Goal: Use online tool/utility: Utilize a website feature to perform a specific function

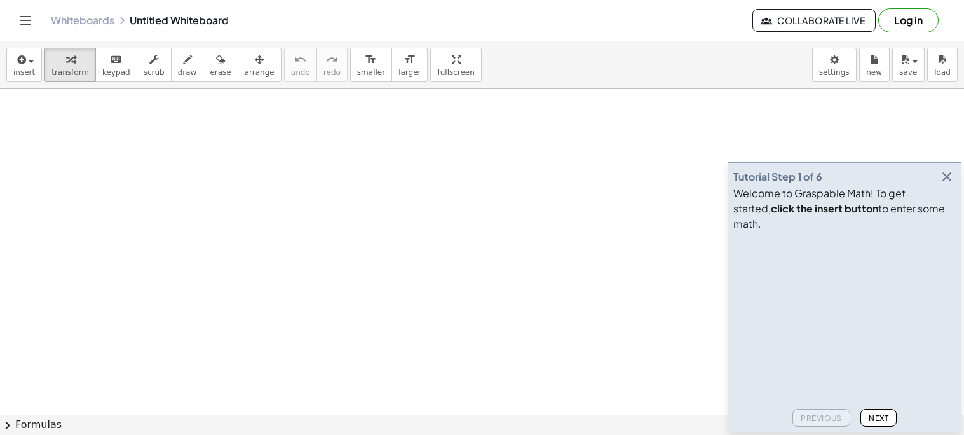
click at [941, 184] on icon "button" at bounding box center [946, 176] width 15 height 15
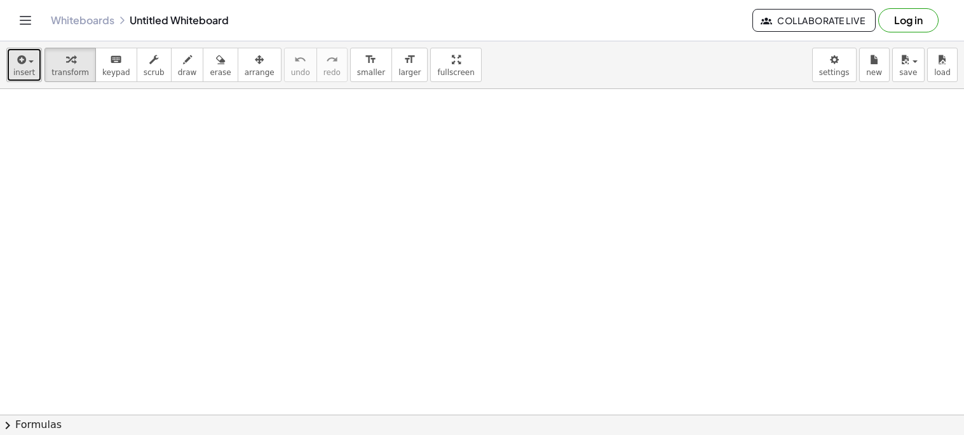
click at [25, 69] on span "insert" at bounding box center [24, 72] width 22 height 9
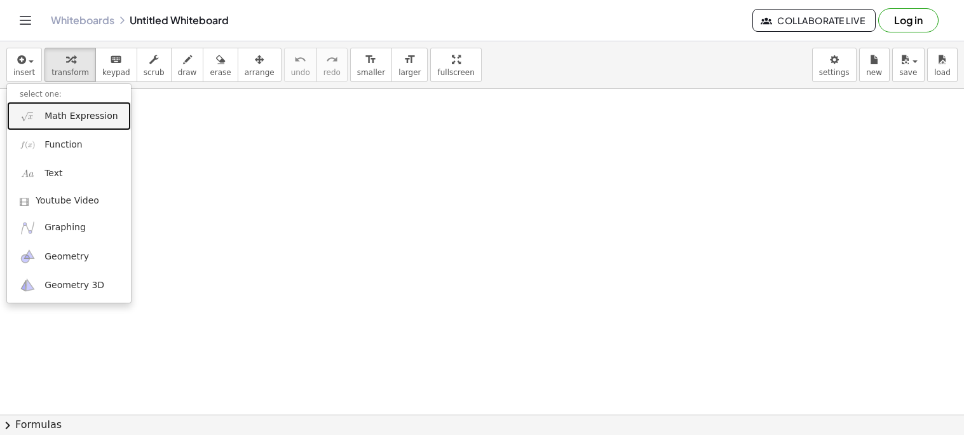
click at [60, 116] on span "Math Expression" at bounding box center [80, 116] width 73 height 13
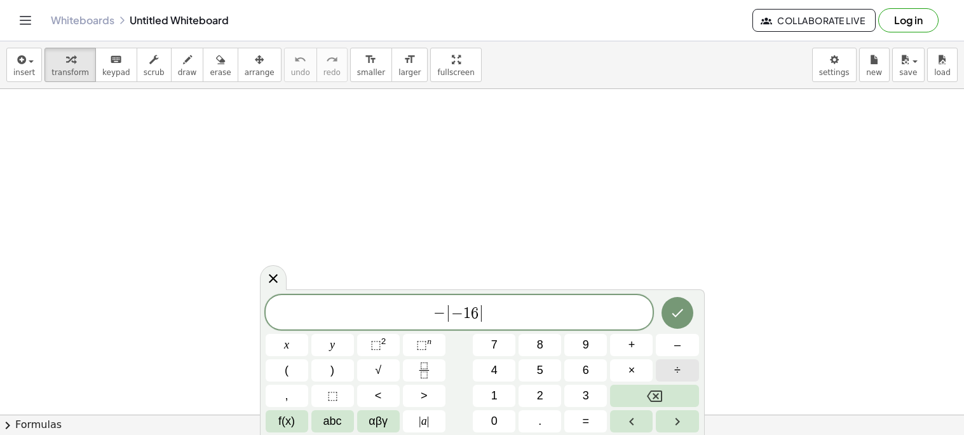
click at [680, 372] on span "÷" at bounding box center [677, 370] width 6 height 17
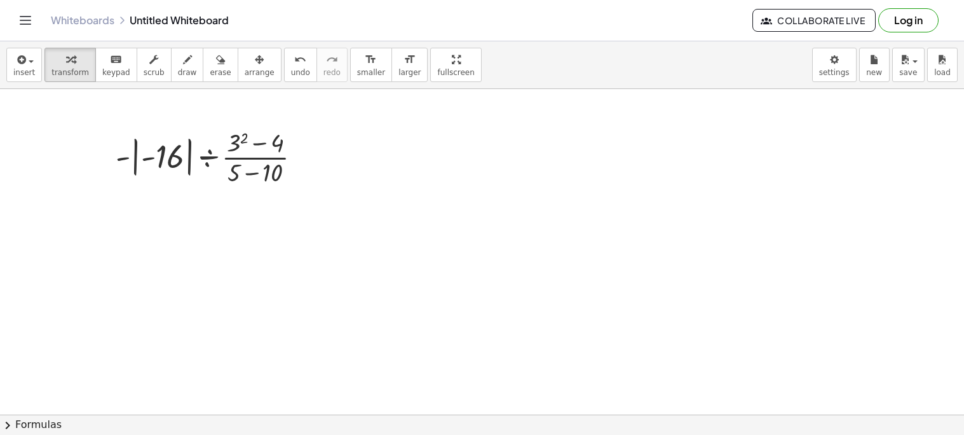
click at [8, 420] on span "chevron_right" at bounding box center [7, 425] width 15 height 15
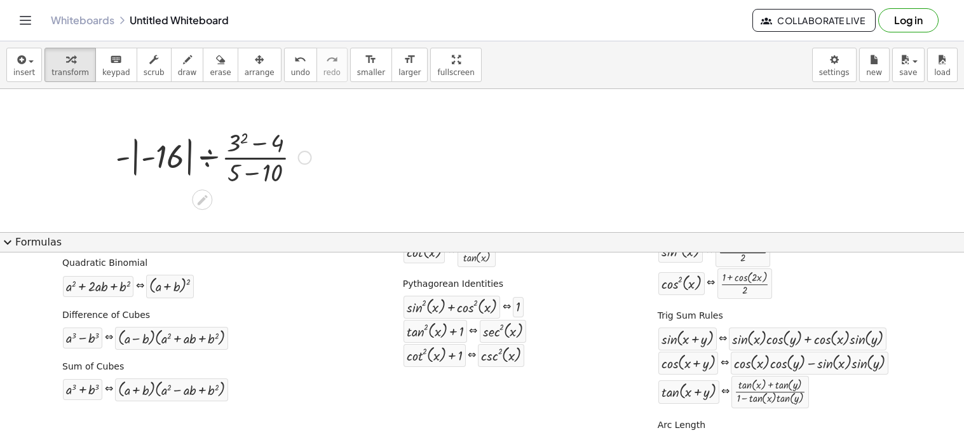
scroll to position [263, 0]
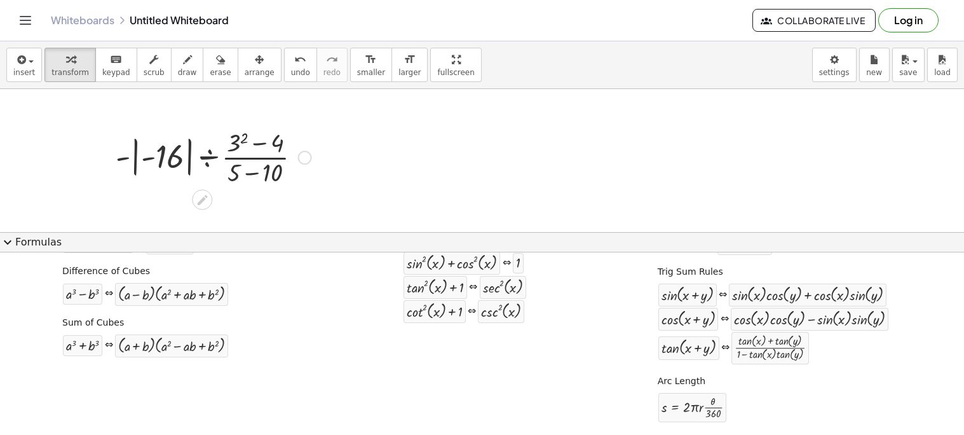
click at [18, 243] on button "expand_more Formulas" at bounding box center [482, 242] width 964 height 20
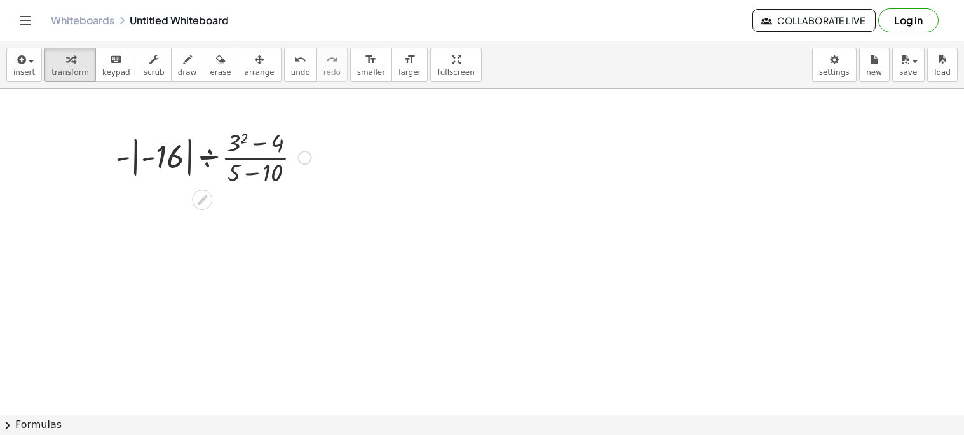
click at [162, 131] on div at bounding box center [213, 157] width 208 height 64
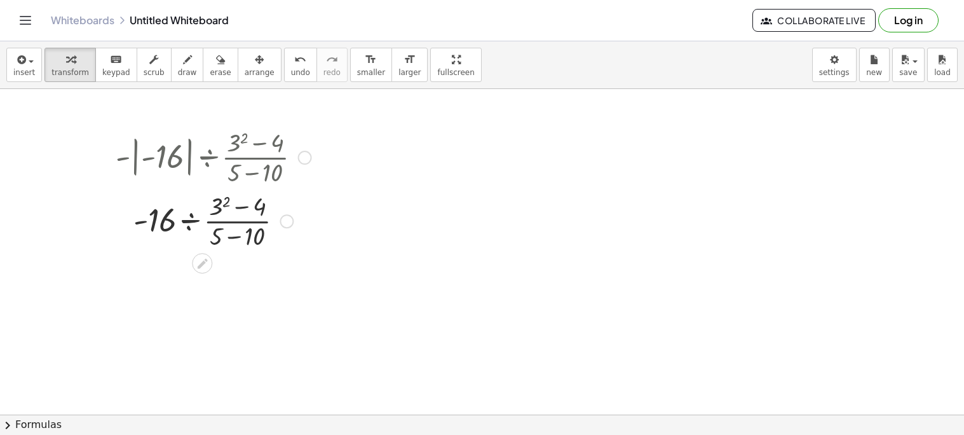
click at [219, 205] on div at bounding box center [213, 220] width 208 height 64
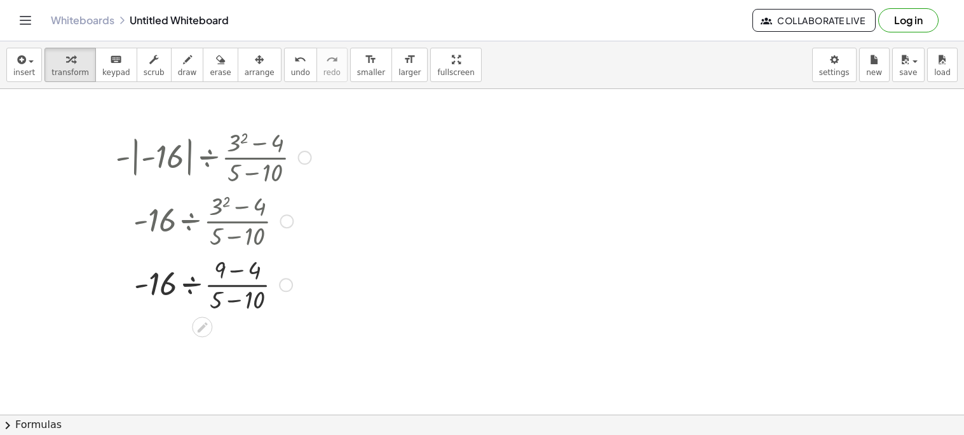
click at [235, 272] on div at bounding box center [213, 284] width 208 height 64
click at [233, 362] on div at bounding box center [213, 347] width 208 height 64
click at [229, 350] on div at bounding box center [213, 347] width 208 height 64
click at [212, 350] on div at bounding box center [213, 347] width 208 height 43
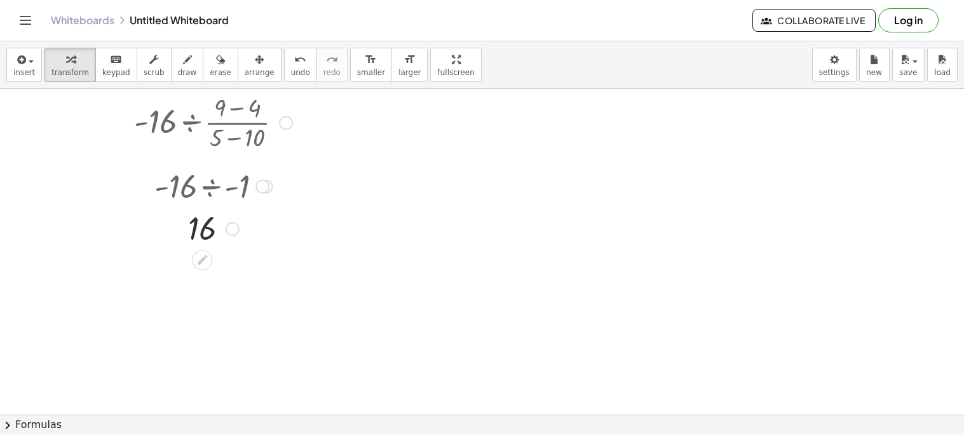
scroll to position [164, 0]
click at [207, 229] on div at bounding box center [213, 226] width 208 height 42
click at [230, 229] on div at bounding box center [233, 227] width 14 height 14
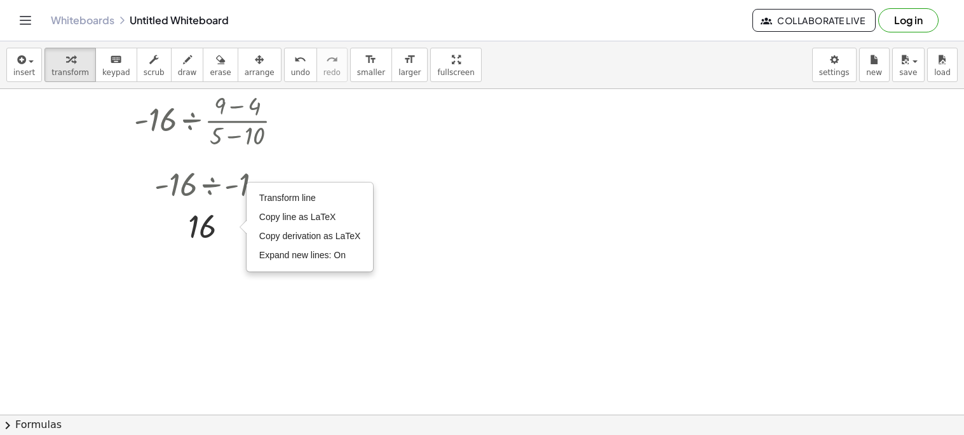
click at [299, 341] on div at bounding box center [482, 292] width 964 height 734
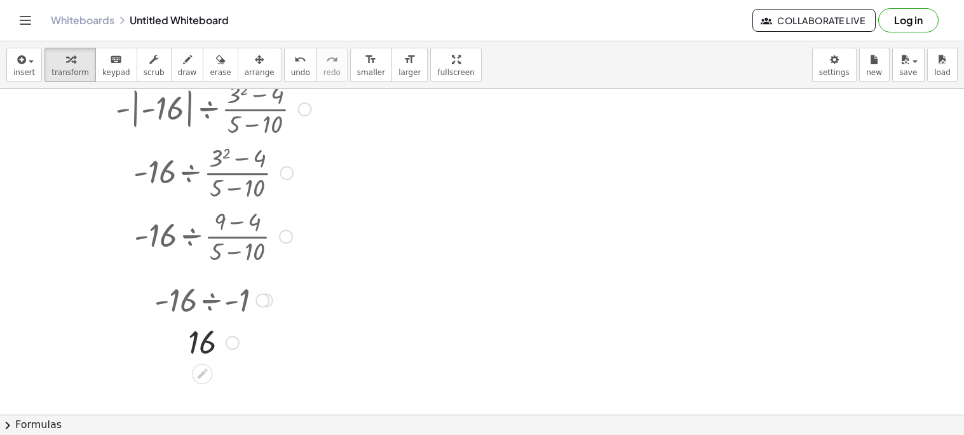
scroll to position [50, 0]
click at [221, 123] on div at bounding box center [213, 106] width 208 height 64
click at [214, 111] on div at bounding box center [213, 106] width 208 height 64
drag, startPoint x: 301, startPoint y: 107, endPoint x: 316, endPoint y: 130, distance: 27.2
click at [202, 107] on div "· - | - 16 | ÷ · ( + 3 2 − 4 ) · ( + 5 − 10 )" at bounding box center [202, 107] width 0 height 0
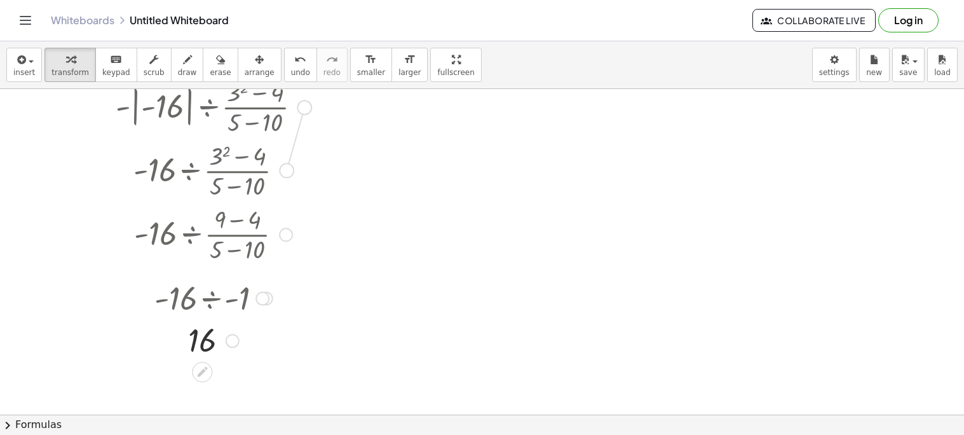
drag, startPoint x: 306, startPoint y: 110, endPoint x: 289, endPoint y: 175, distance: 67.7
click at [202, 107] on div "· - | - 16 | ÷ · ( + 3 2 − 4 ) · ( + 5 − 10 ) · - 16 ÷ · ( + 3 2 − 4 ) · ( + 5 …" at bounding box center [202, 107] width 0 height 0
drag, startPoint x: 289, startPoint y: 175, endPoint x: 292, endPoint y: 261, distance: 85.9
click at [202, 107] on div "· - | - 16 | ÷ · ( + 3 2 − 4 ) · ( + 5 − 10 ) · - 16 ÷ · ( + 3 2 − 4 ) · ( + 5 …" at bounding box center [202, 107] width 0 height 0
click at [161, 177] on div at bounding box center [213, 170] width 208 height 64
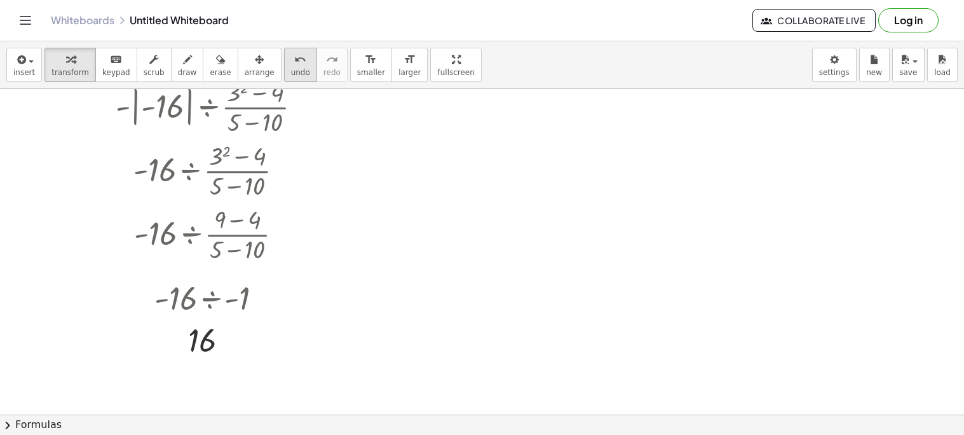
click at [291, 71] on span "undo" at bounding box center [300, 72] width 19 height 9
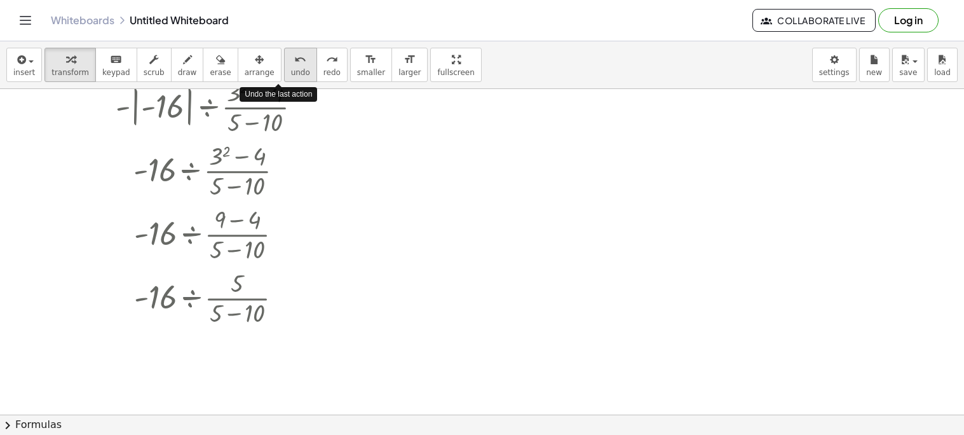
click at [291, 71] on span "undo" at bounding box center [300, 72] width 19 height 9
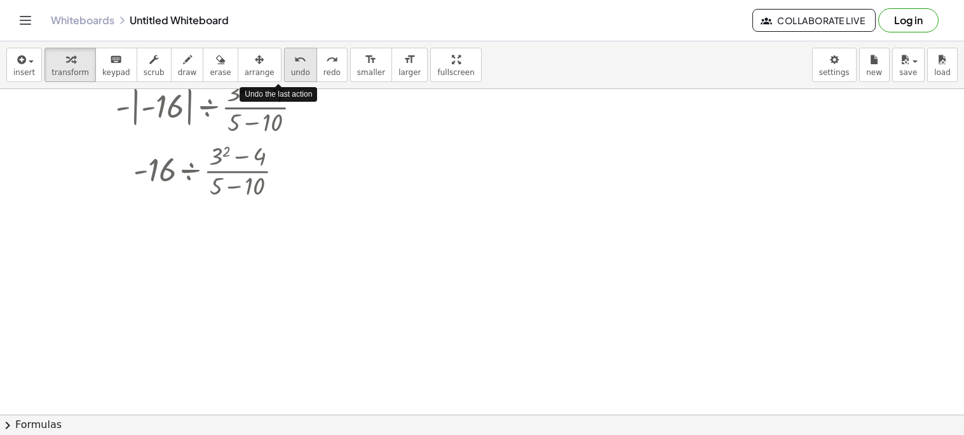
click at [291, 71] on span "undo" at bounding box center [300, 72] width 19 height 9
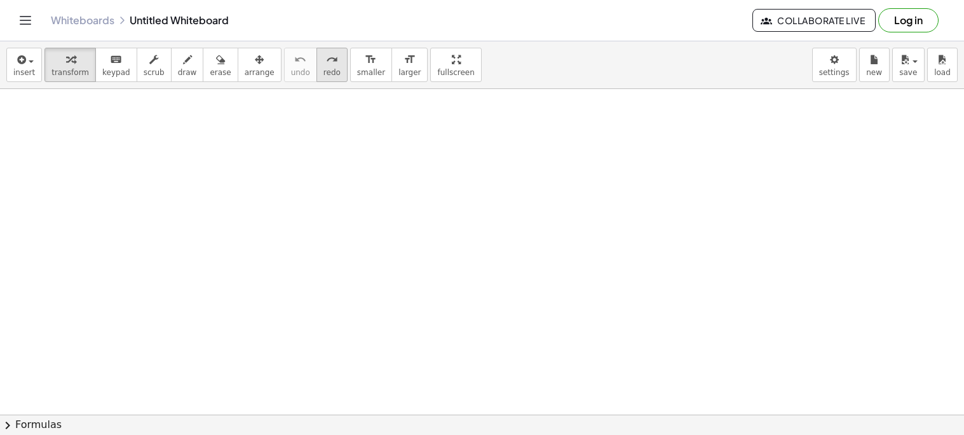
click at [324, 74] on span "redo" at bounding box center [332, 72] width 17 height 9
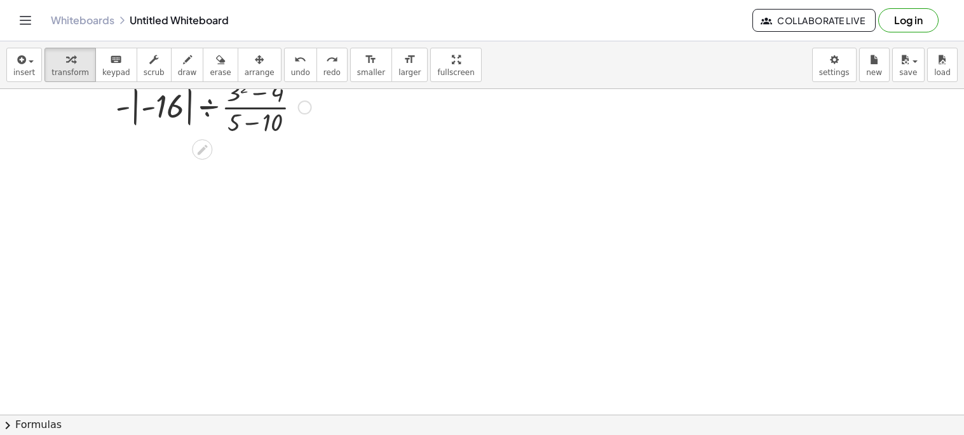
click at [275, 123] on div at bounding box center [213, 106] width 208 height 64
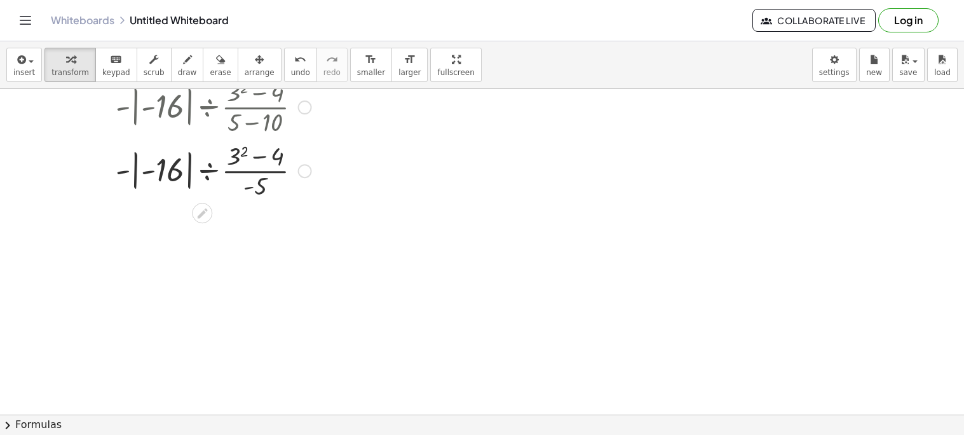
click at [236, 156] on div at bounding box center [213, 170] width 208 height 64
click at [291, 76] on span "undo" at bounding box center [300, 72] width 19 height 9
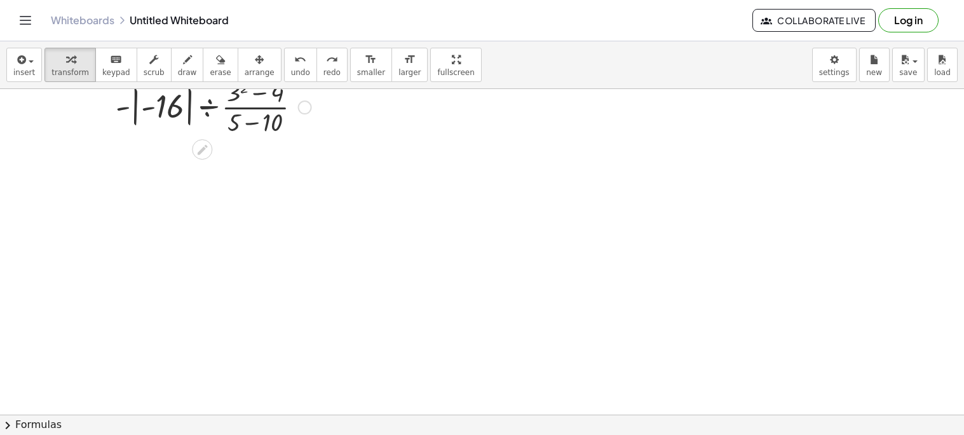
click at [252, 107] on div at bounding box center [213, 106] width 208 height 64
click at [210, 109] on div at bounding box center [213, 106] width 208 height 64
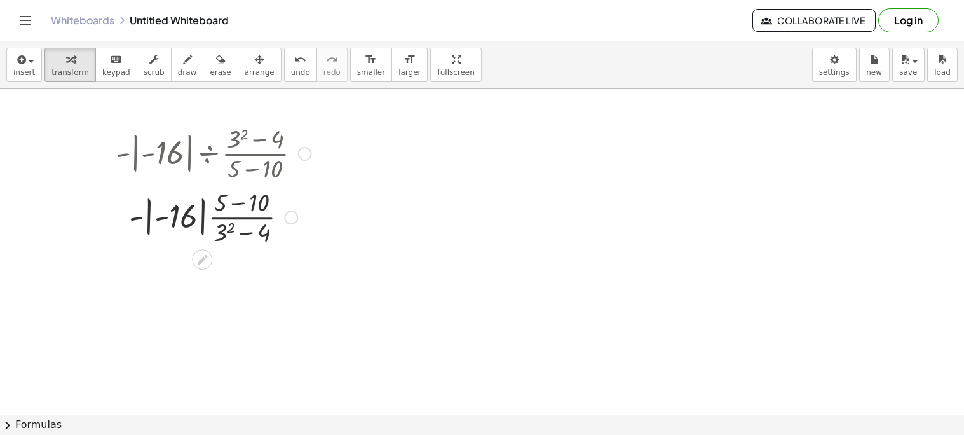
scroll to position [0, 0]
click at [209, 221] on div at bounding box center [213, 220] width 208 height 64
click at [206, 221] on div at bounding box center [213, 220] width 208 height 64
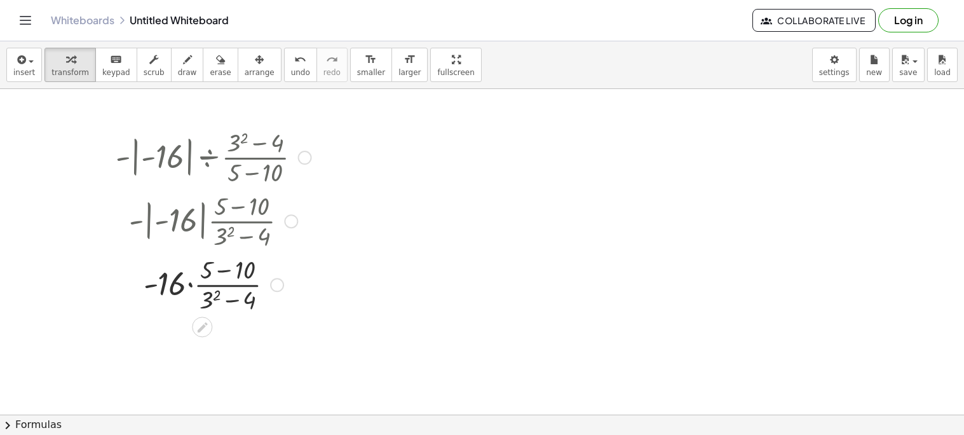
click at [189, 288] on div at bounding box center [213, 284] width 208 height 64
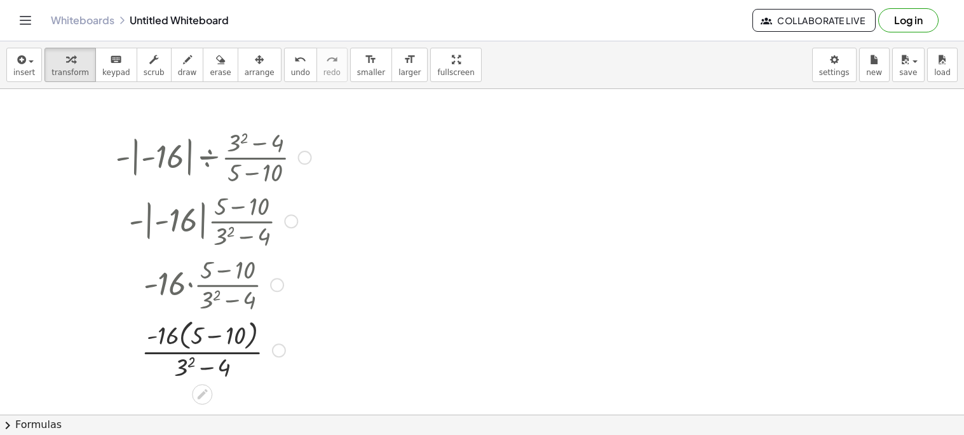
click at [182, 336] on div at bounding box center [213, 348] width 208 height 67
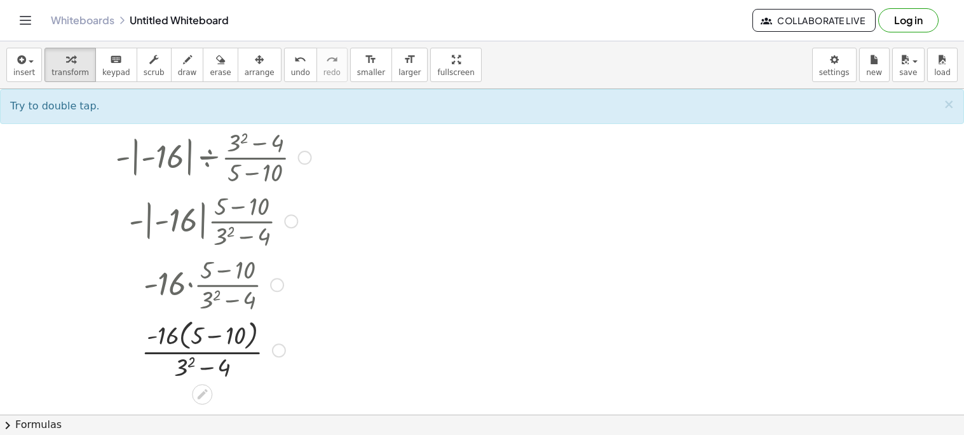
click at [181, 337] on div at bounding box center [213, 348] width 208 height 67
click at [172, 336] on div at bounding box center [213, 348] width 208 height 67
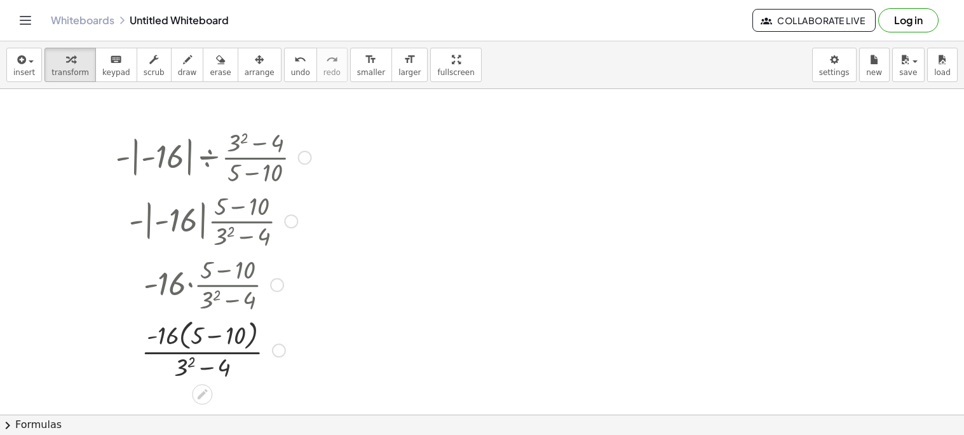
click at [180, 365] on div at bounding box center [213, 348] width 208 height 67
click at [221, 366] on div at bounding box center [213, 348] width 208 height 67
click at [213, 336] on div at bounding box center [213, 348] width 208 height 67
click at [204, 350] on div at bounding box center [213, 349] width 208 height 64
click at [206, 338] on div at bounding box center [213, 349] width 208 height 64
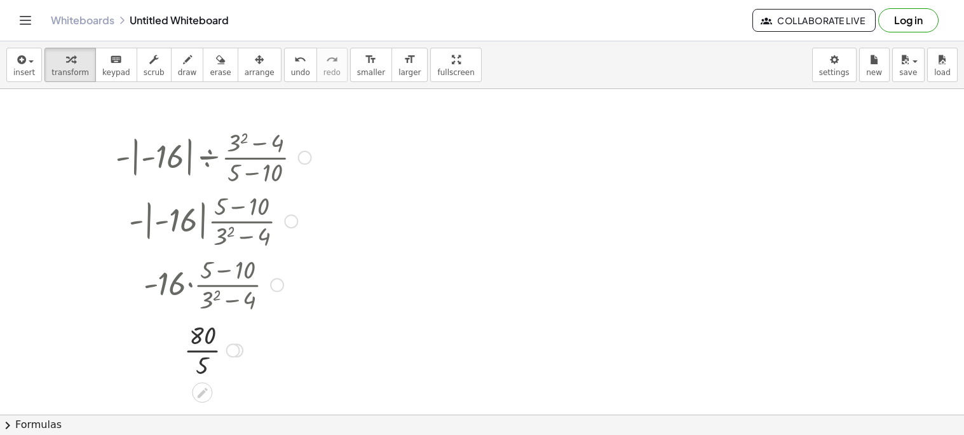
click at [200, 353] on div at bounding box center [213, 349] width 208 height 64
click at [284, 67] on button "undo undo" at bounding box center [300, 65] width 33 height 34
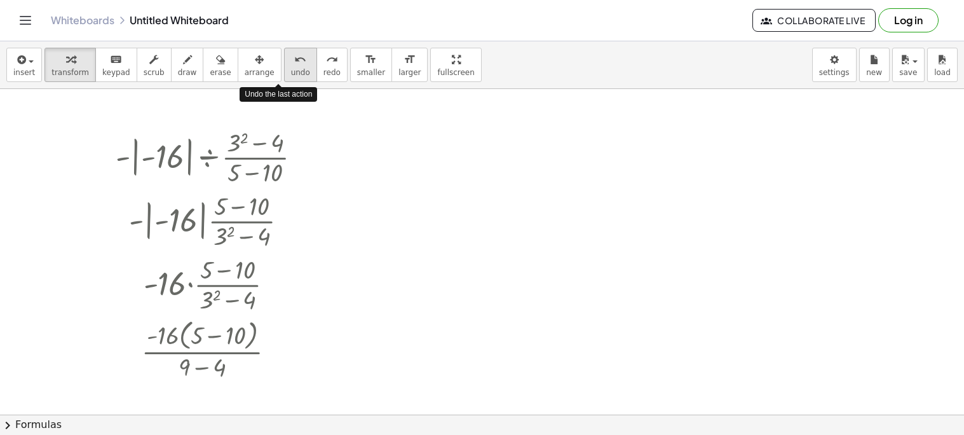
click at [284, 67] on button "undo undo" at bounding box center [300, 65] width 33 height 34
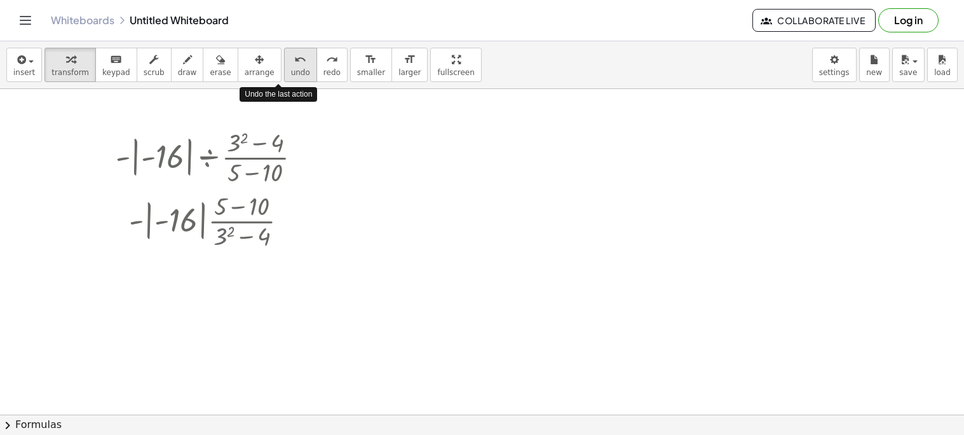
click at [284, 67] on button "undo undo" at bounding box center [300, 65] width 33 height 34
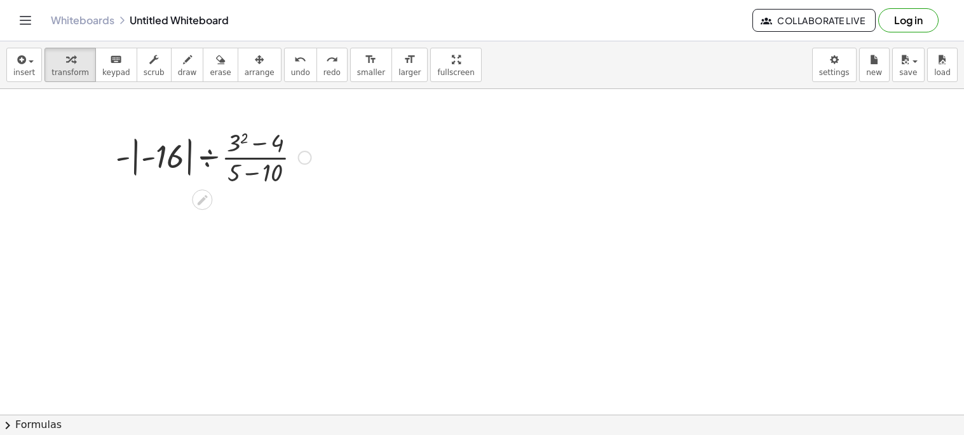
click at [207, 156] on div at bounding box center [213, 157] width 208 height 64
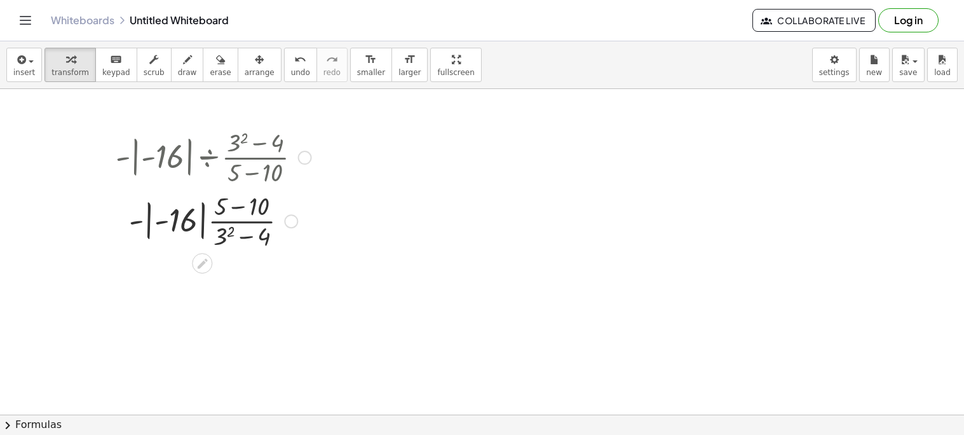
click at [208, 221] on div at bounding box center [213, 220] width 208 height 64
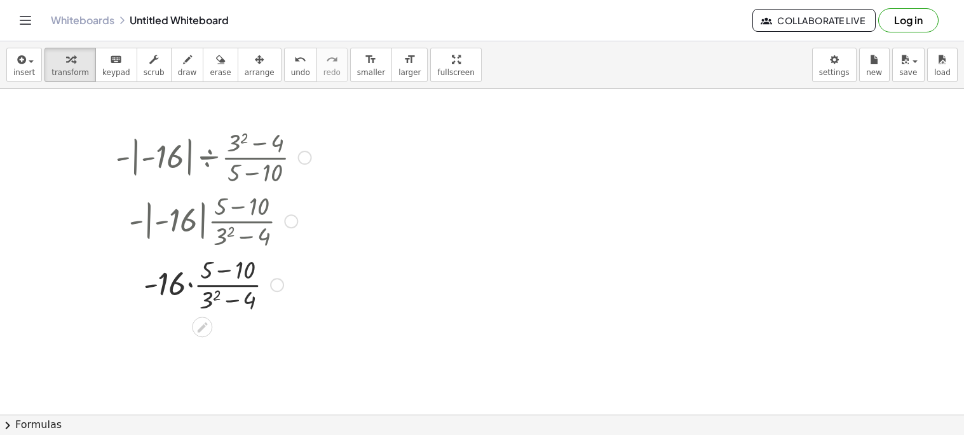
click at [191, 287] on div at bounding box center [213, 284] width 208 height 64
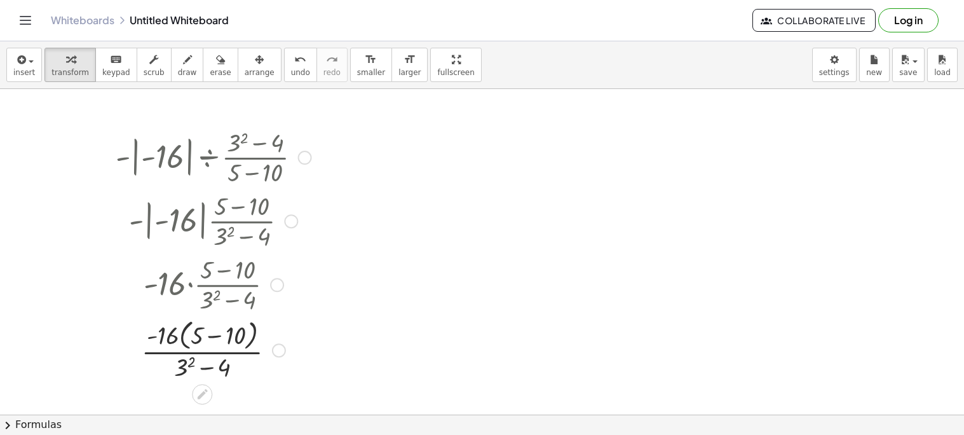
click at [214, 336] on div at bounding box center [213, 348] width 208 height 67
click at [205, 369] on div at bounding box center [213, 349] width 208 height 64
click at [189, 364] on div at bounding box center [213, 349] width 208 height 64
click at [221, 367] on div at bounding box center [213, 349] width 208 height 64
click at [186, 334] on div at bounding box center [213, 349] width 208 height 64
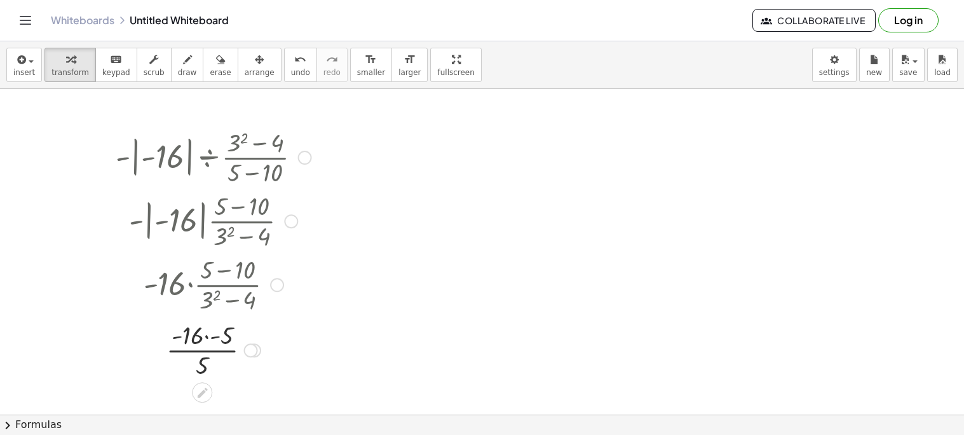
click at [204, 338] on div at bounding box center [213, 349] width 208 height 64
click at [208, 352] on div at bounding box center [213, 349] width 208 height 64
click at [291, 73] on span "undo" at bounding box center [300, 72] width 19 height 9
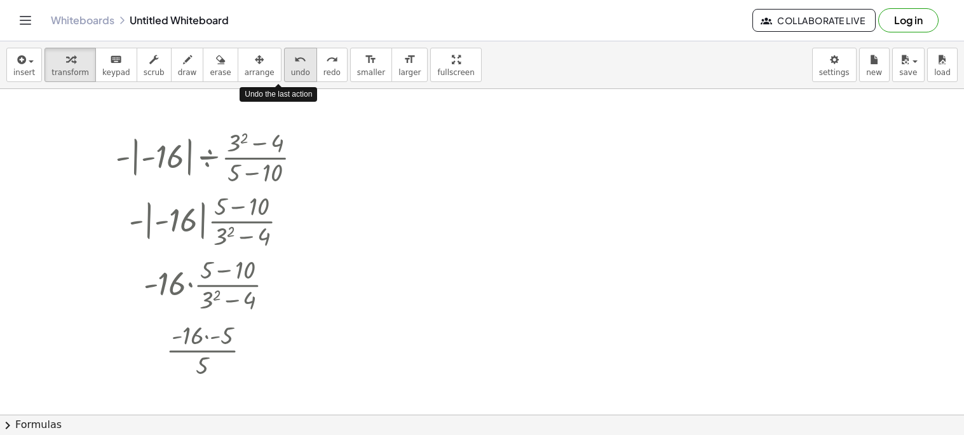
click at [291, 73] on span "undo" at bounding box center [300, 72] width 19 height 9
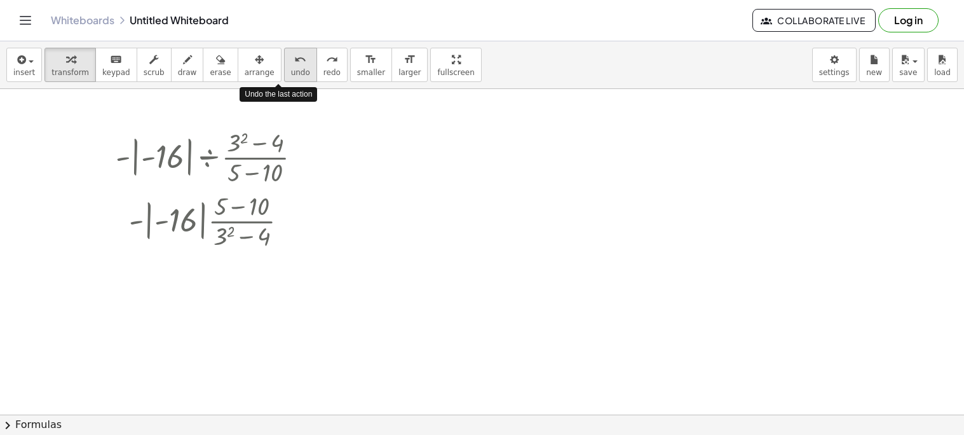
click at [291, 73] on span "undo" at bounding box center [300, 72] width 19 height 9
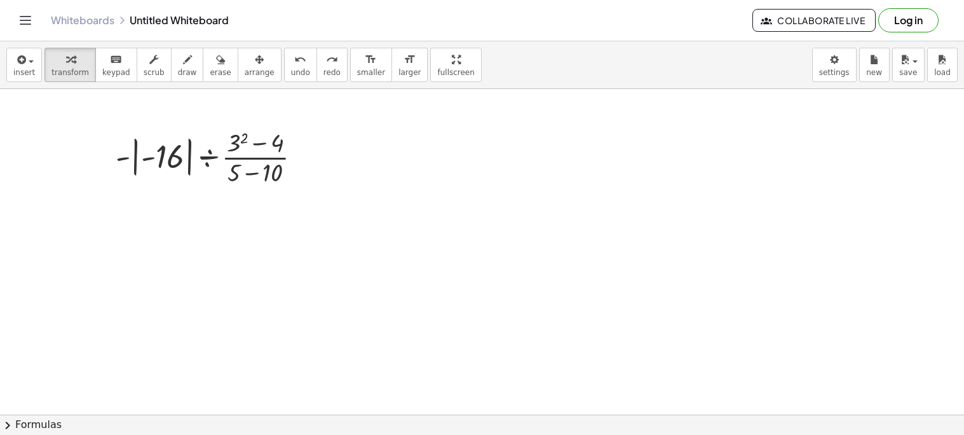
click at [425, 156] on div at bounding box center [482, 414] width 964 height 651
click at [168, 178] on div "· - | - 16 | ÷ · ( + 3 2 − 4 ) · ( + 5 − 10 )" at bounding box center [482, 414] width 964 height 651
click at [135, 165] on div at bounding box center [213, 157] width 208 height 64
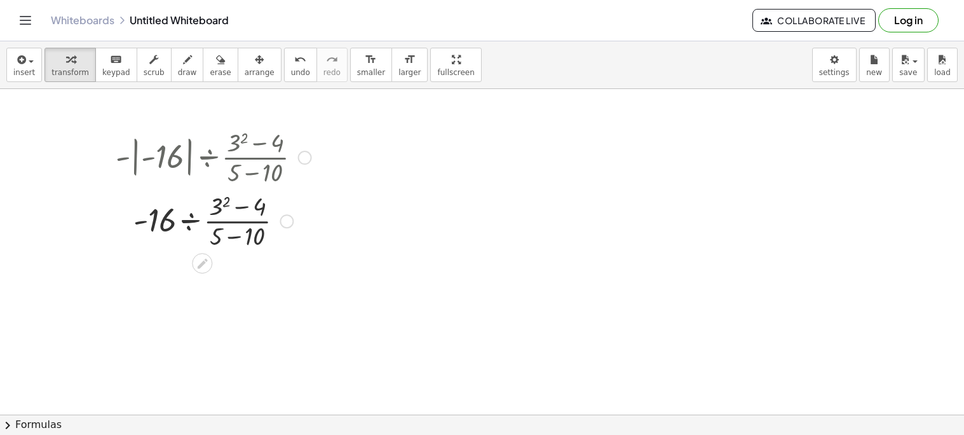
click at [220, 212] on div at bounding box center [213, 220] width 208 height 64
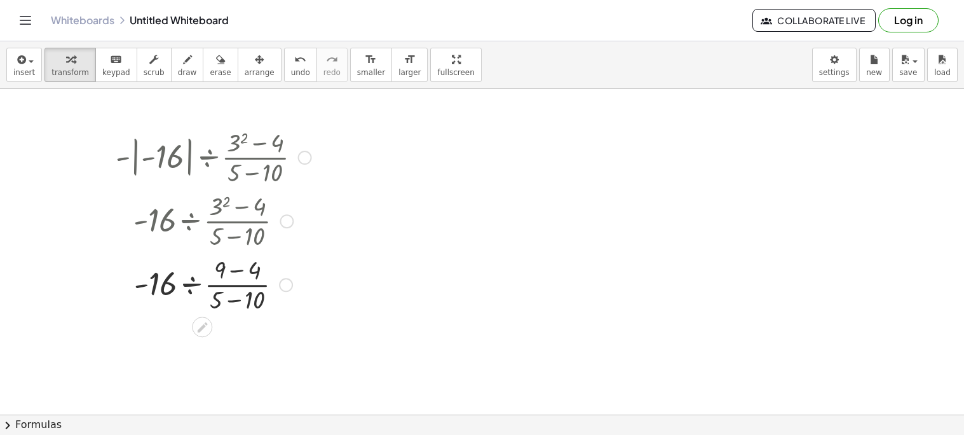
click at [293, 219] on div at bounding box center [287, 221] width 14 height 14
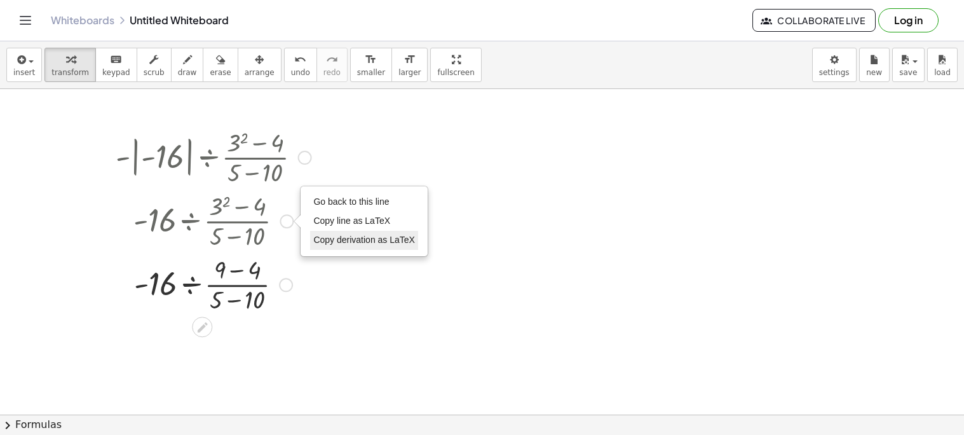
click at [347, 243] on span "Copy derivation as LaTeX" at bounding box center [364, 240] width 102 height 10
click at [488, 182] on div at bounding box center [482, 414] width 964 height 651
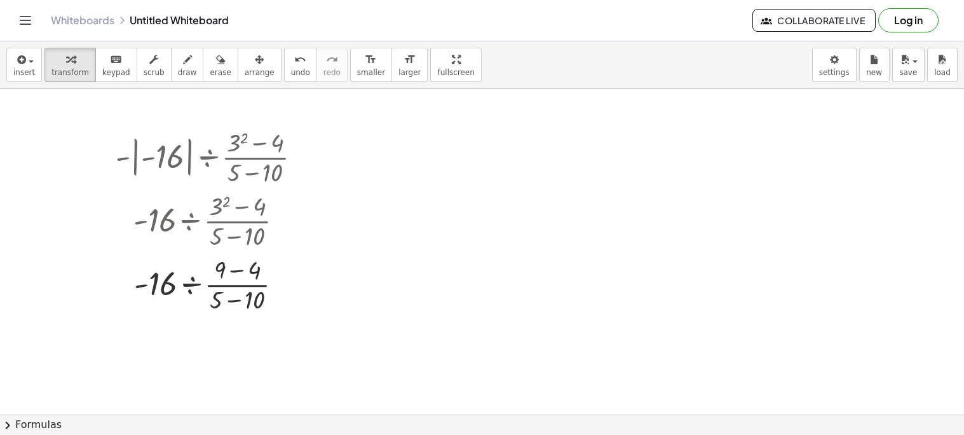
click at [631, 152] on div at bounding box center [482, 414] width 964 height 651
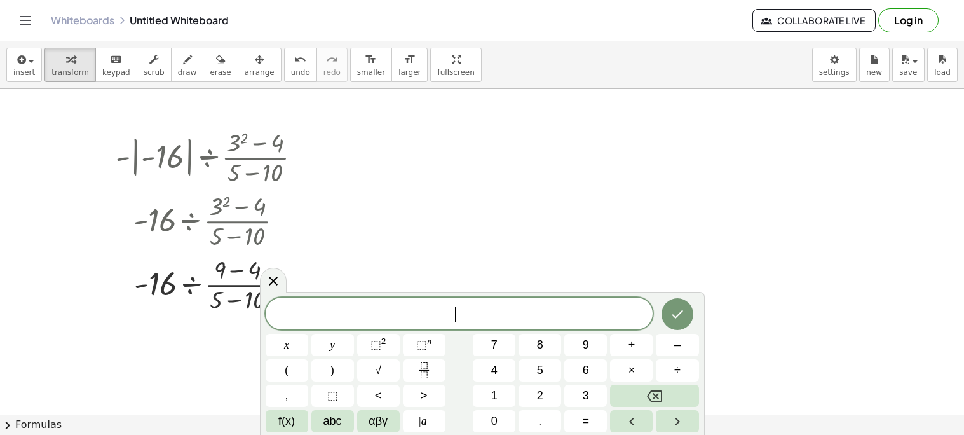
click at [481, 310] on span "​" at bounding box center [460, 315] width 388 height 18
click at [278, 282] on icon at bounding box center [273, 280] width 15 height 15
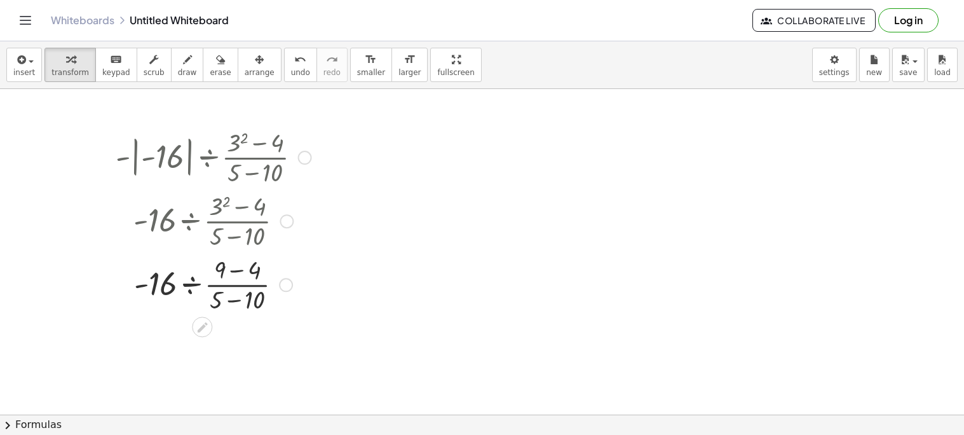
click at [239, 273] on div at bounding box center [213, 284] width 208 height 64
click at [0, 0] on div at bounding box center [0, 0] width 0 height 0
click at [234, 362] on div at bounding box center [213, 347] width 208 height 64
click at [197, 345] on div at bounding box center [213, 347] width 208 height 64
click at [208, 350] on div at bounding box center [213, 347] width 208 height 64
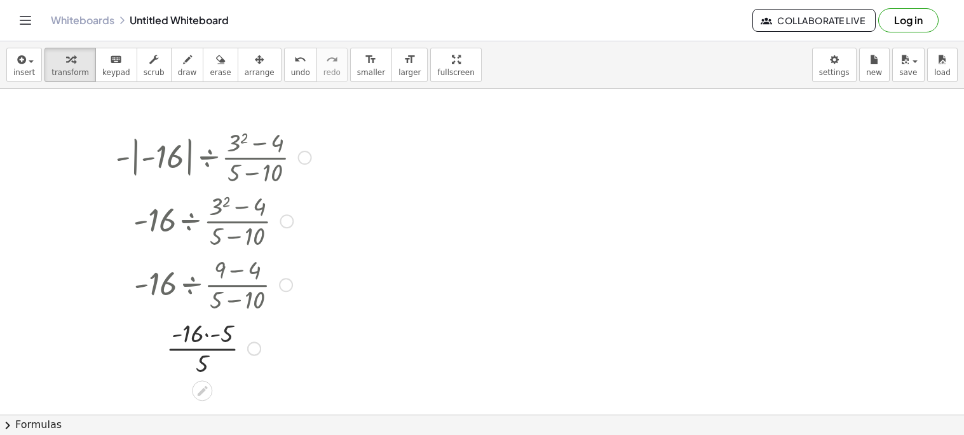
click at [205, 338] on div at bounding box center [213, 347] width 208 height 64
click at [291, 72] on span "undo" at bounding box center [300, 72] width 19 height 9
click at [227, 351] on div at bounding box center [213, 347] width 221 height 64
click at [291, 68] on span "undo" at bounding box center [300, 72] width 19 height 9
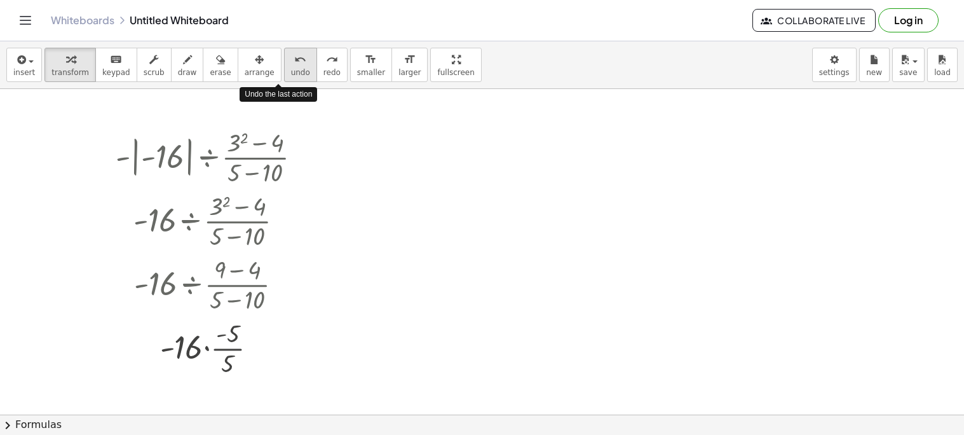
click at [291, 68] on span "undo" at bounding box center [300, 72] width 19 height 9
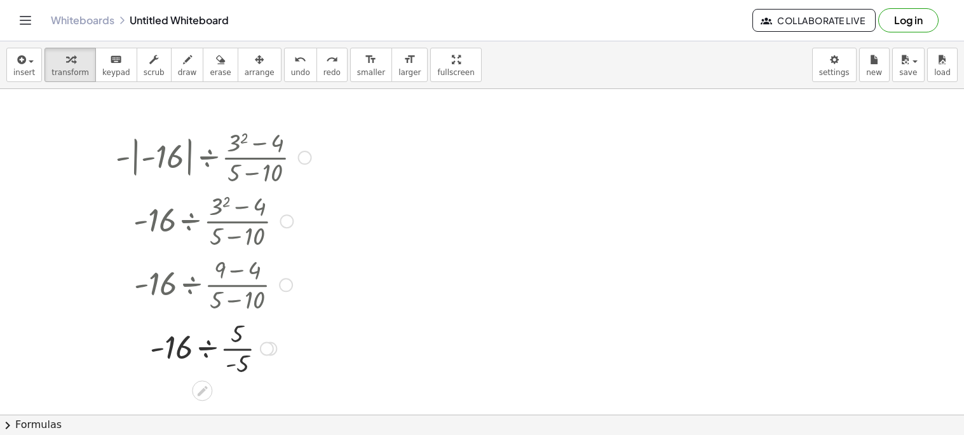
click at [207, 346] on div at bounding box center [214, 347] width 228 height 64
click at [189, 349] on div at bounding box center [213, 347] width 208 height 64
click at [207, 353] on div at bounding box center [213, 347] width 208 height 64
click at [200, 369] on div at bounding box center [213, 347] width 208 height 64
drag, startPoint x: 255, startPoint y: 352, endPoint x: 380, endPoint y: 391, distance: 131.3
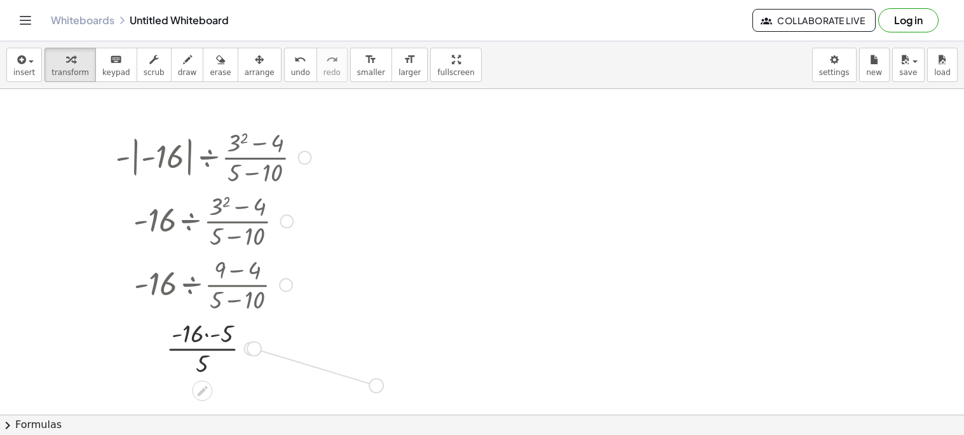
click at [380, 391] on div "· - | - 16 | ÷ · ( + 3 2 − 4 ) · ( + 5 − 10 ) · - 16 ÷ · ( + 3 2 − 4 ) · ( + 5 …" at bounding box center [482, 414] width 964 height 651
drag, startPoint x: 327, startPoint y: 381, endPoint x: 358, endPoint y: 327, distance: 61.5
click at [358, 327] on div "· - | - 16 | ÷ · ( + 3 2 − 4 ) · ( + 5 − 10 ) · - 16 ÷ · ( + 3 2 − 4 ) · ( + 5 …" at bounding box center [482, 414] width 964 height 651
drag, startPoint x: 308, startPoint y: 378, endPoint x: 227, endPoint y: 185, distance: 209.4
click at [227, 185] on div "· - | - 16 | ÷ · ( + 3 2 − 4 ) · ( + 5 − 10 ) · - 16 ÷ · ( + 3 2 − 4 ) · ( + 5 …" at bounding box center [482, 414] width 964 height 651
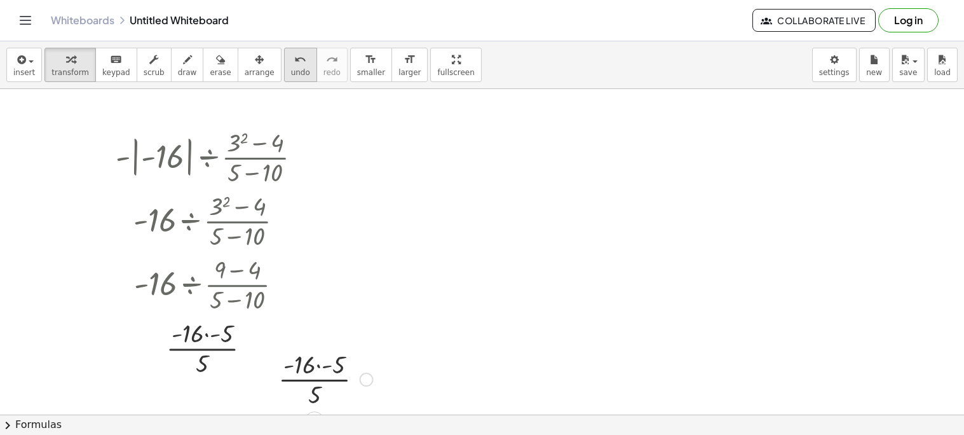
click at [284, 55] on button "undo undo" at bounding box center [300, 65] width 33 height 34
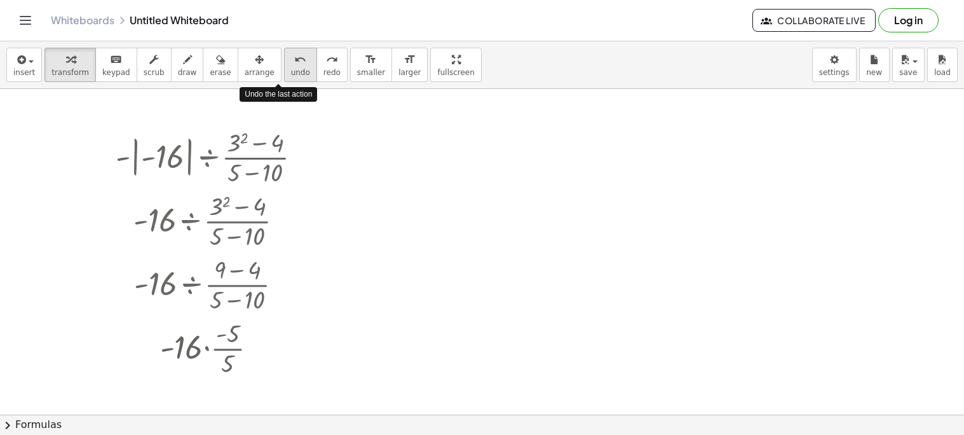
click at [284, 55] on button "undo undo" at bounding box center [300, 65] width 33 height 34
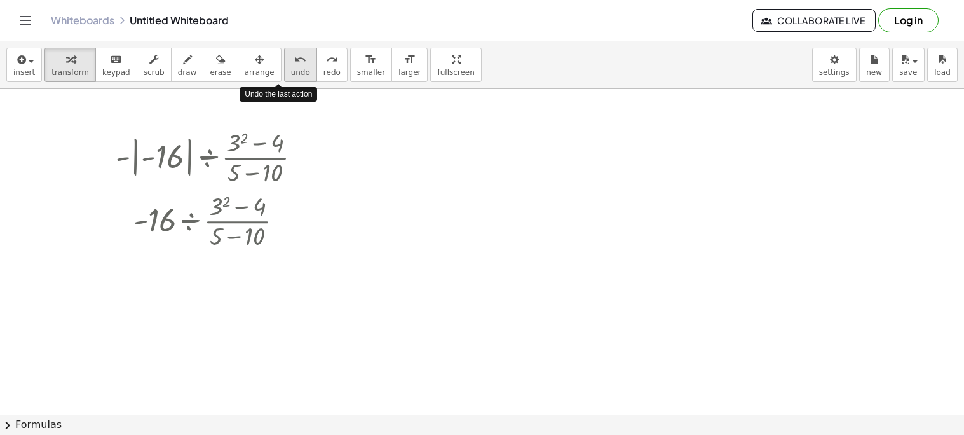
click at [284, 55] on button "undo undo" at bounding box center [300, 65] width 33 height 34
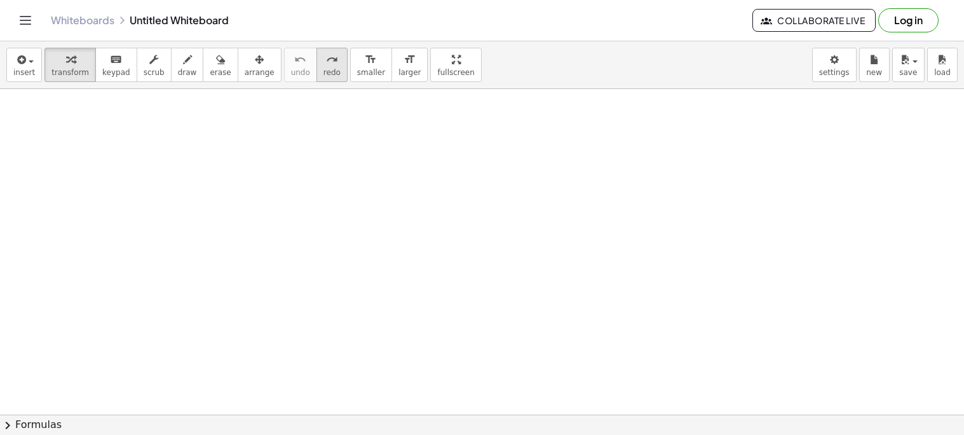
click at [326, 53] on icon "redo" at bounding box center [332, 59] width 12 height 15
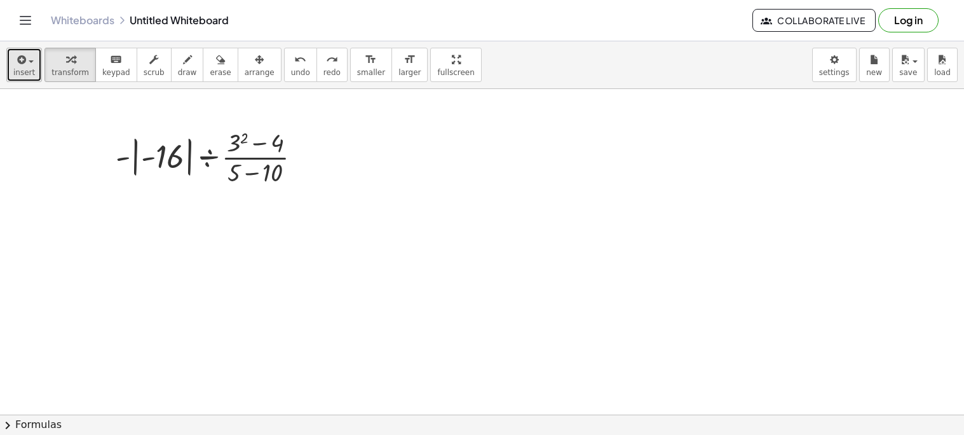
click at [27, 63] on span "button" at bounding box center [27, 61] width 3 height 9
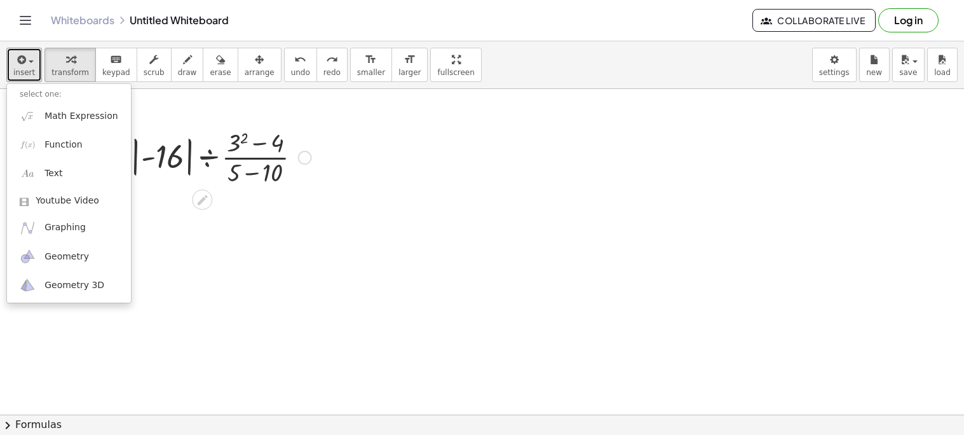
click at [136, 163] on div at bounding box center [213, 157] width 208 height 64
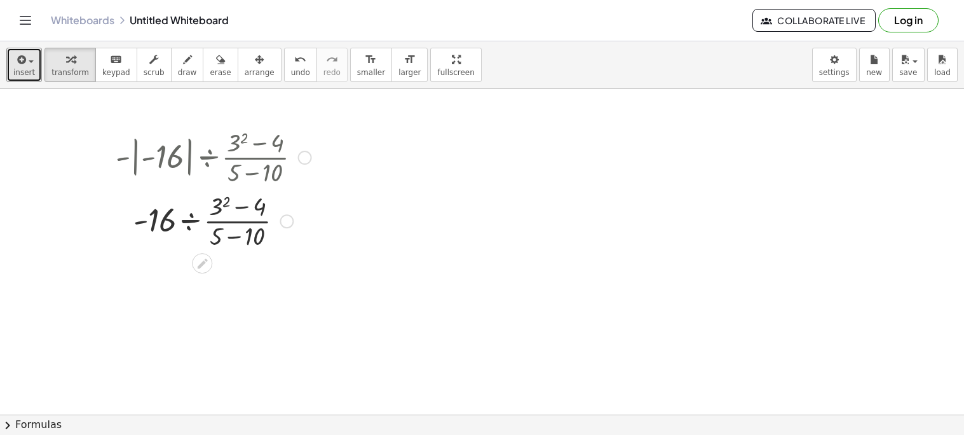
click at [217, 208] on div at bounding box center [213, 220] width 208 height 64
click at [228, 213] on div at bounding box center [214, 220] width 210 height 64
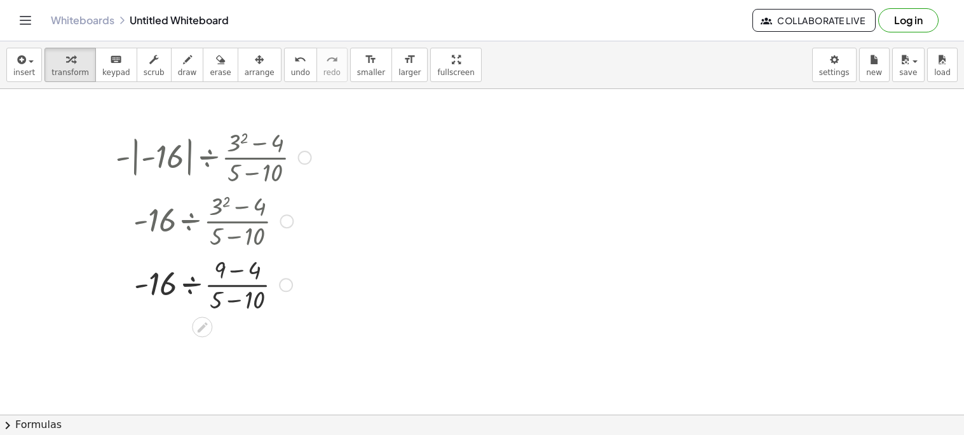
click at [234, 274] on div at bounding box center [213, 284] width 208 height 64
click at [232, 366] on div at bounding box center [213, 347] width 208 height 64
click at [212, 351] on div at bounding box center [213, 347] width 208 height 64
click at [222, 351] on div at bounding box center [213, 347] width 208 height 64
click at [212, 353] on div at bounding box center [213, 347] width 208 height 43
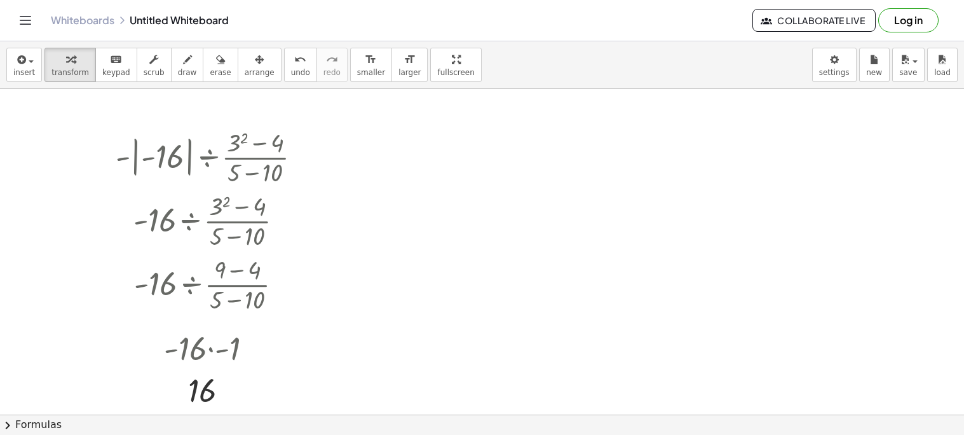
click at [373, 301] on div at bounding box center [482, 414] width 964 height 651
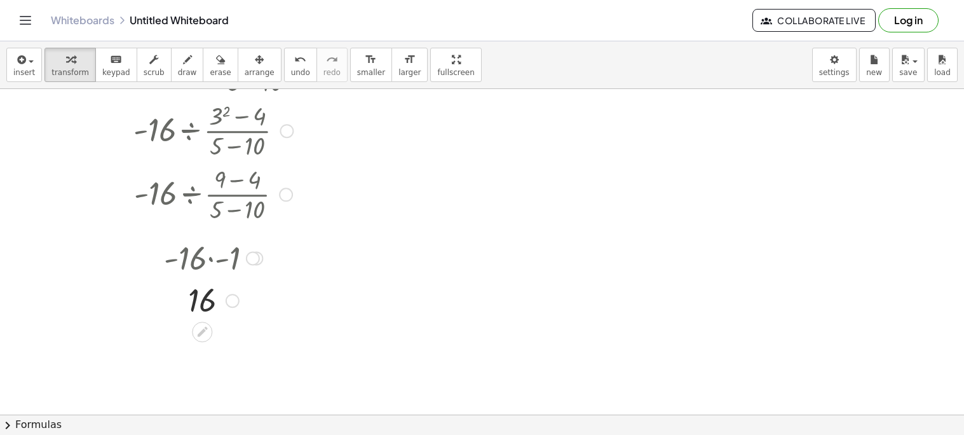
scroll to position [93, 0]
click at [420, 202] on div at bounding box center [482, 321] width 964 height 651
click at [666, 256] on div at bounding box center [482, 321] width 964 height 651
click at [666, 257] on div at bounding box center [482, 321] width 964 height 651
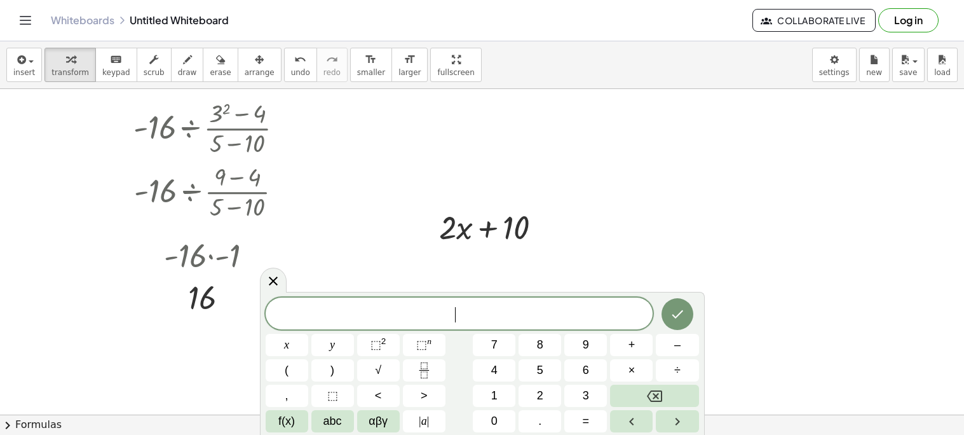
click at [666, 257] on div at bounding box center [482, 321] width 964 height 651
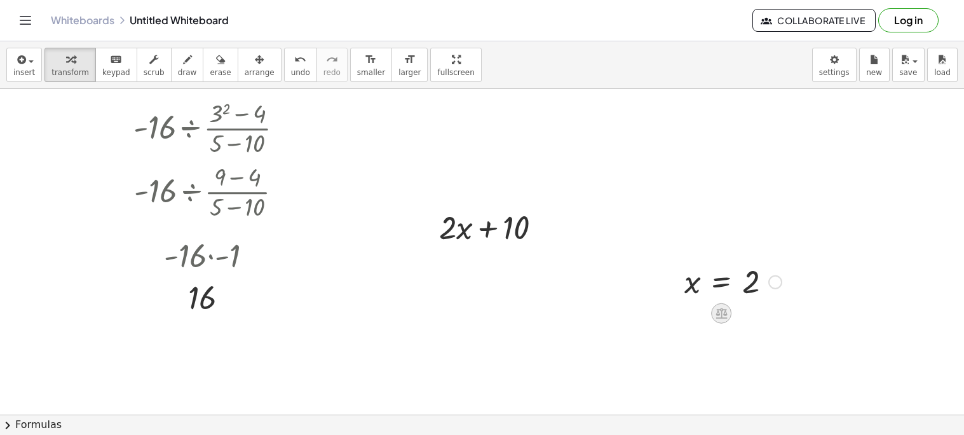
click at [725, 313] on icon at bounding box center [721, 313] width 11 height 11
click at [710, 237] on div at bounding box center [482, 321] width 964 height 651
drag, startPoint x: 723, startPoint y: 275, endPoint x: 482, endPoint y: 215, distance: 248.4
click at [496, 236] on div at bounding box center [495, 226] width 125 height 43
click at [485, 261] on icon at bounding box center [484, 259] width 13 height 13
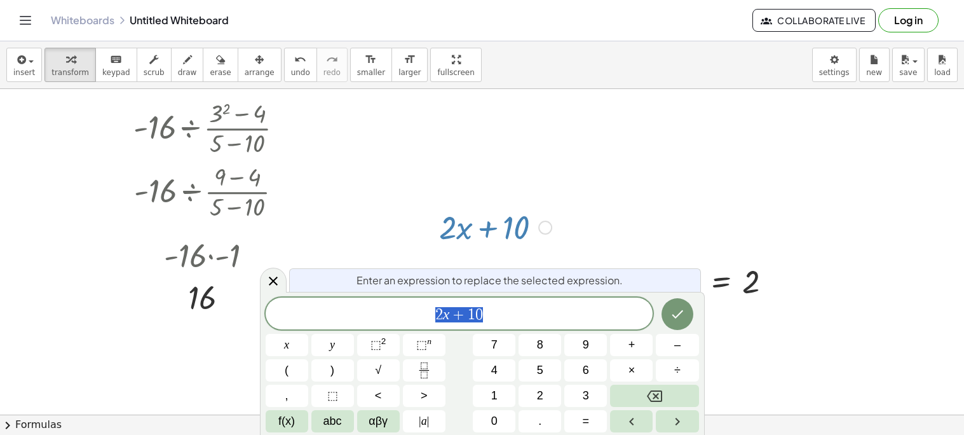
click at [670, 210] on div at bounding box center [482, 321] width 964 height 651
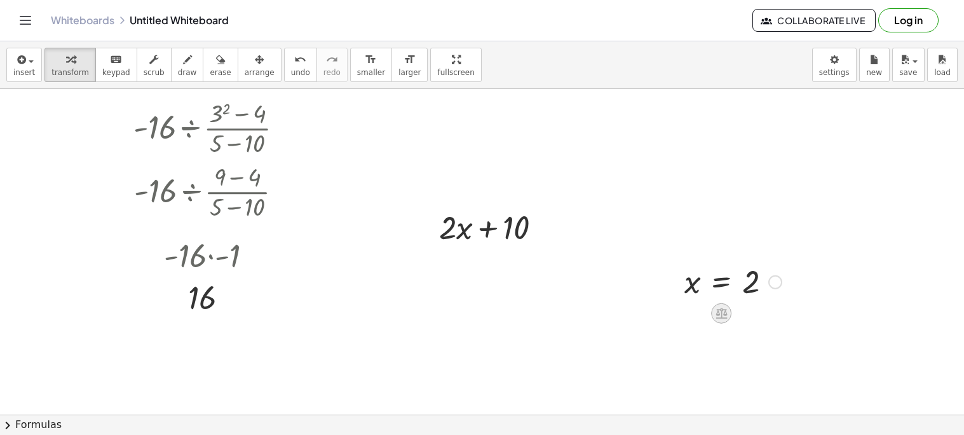
click at [718, 306] on icon at bounding box center [721, 312] width 13 height 13
click at [718, 316] on span "×" at bounding box center [722, 313] width 8 height 18
click at [688, 331] on div at bounding box center [733, 323] width 174 height 43
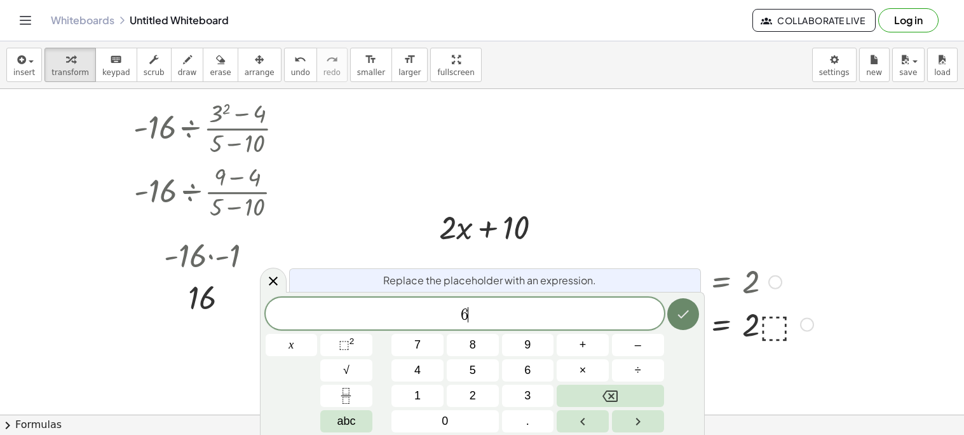
click at [685, 318] on icon "Done" at bounding box center [683, 313] width 15 height 15
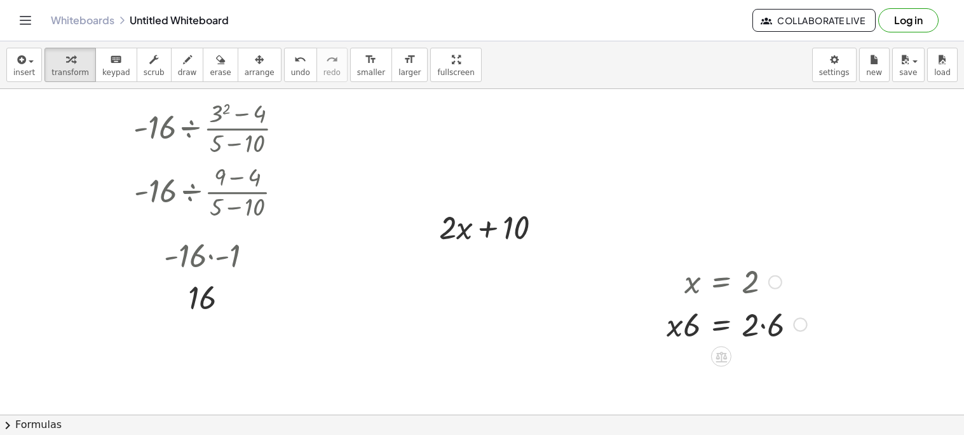
click at [755, 331] on div at bounding box center [736, 323] width 153 height 43
click at [763, 324] on div at bounding box center [736, 323] width 153 height 43
click at [687, 370] on div at bounding box center [736, 366] width 153 height 43
click at [716, 392] on div at bounding box center [721, 400] width 20 height 20
click at [742, 400] on div "÷" at bounding box center [747, 400] width 20 height 20
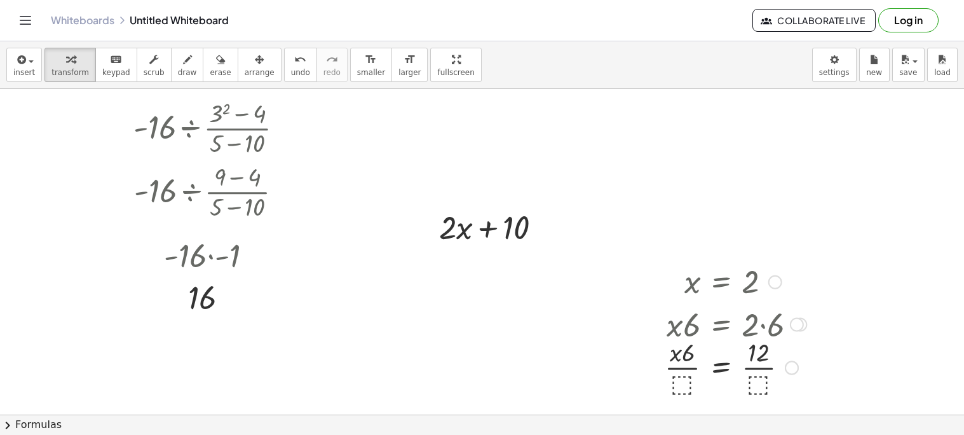
click at [688, 380] on div at bounding box center [736, 367] width 154 height 64
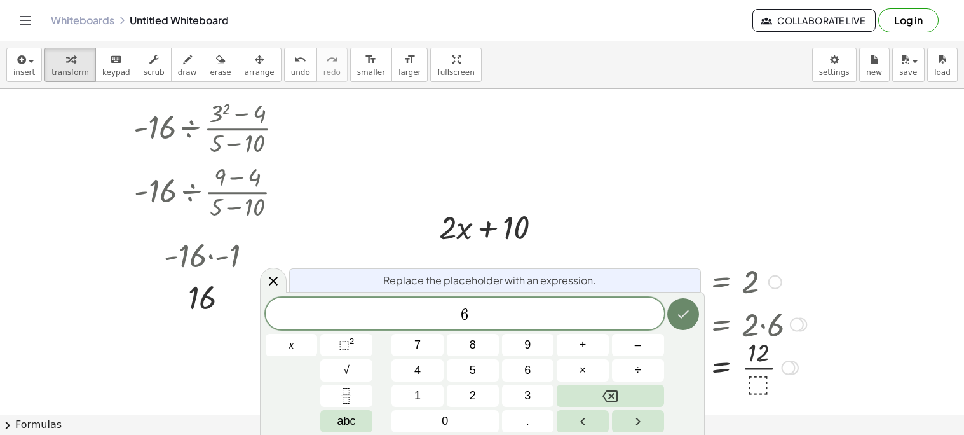
click at [680, 306] on icon "Done" at bounding box center [683, 313] width 15 height 15
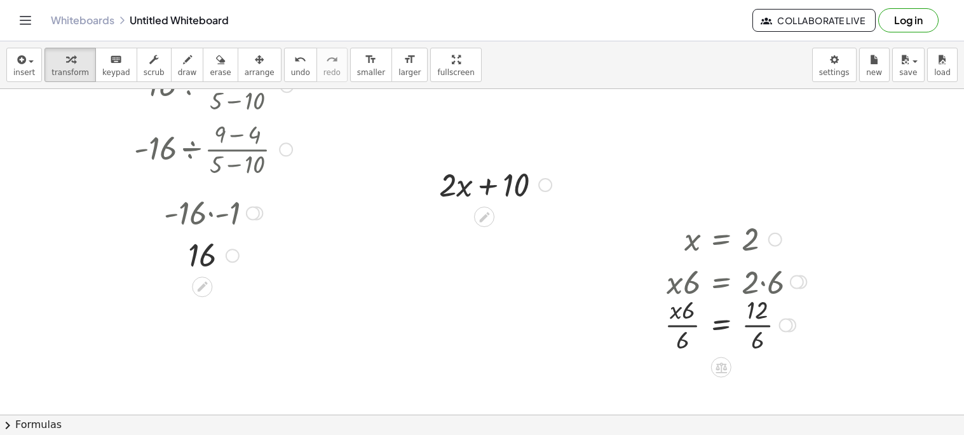
scroll to position [194, 0]
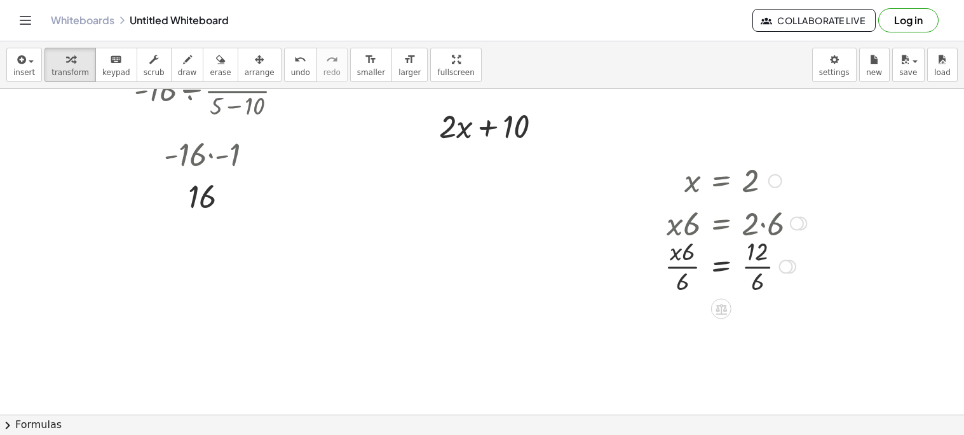
click at [722, 273] on div at bounding box center [736, 266] width 154 height 64
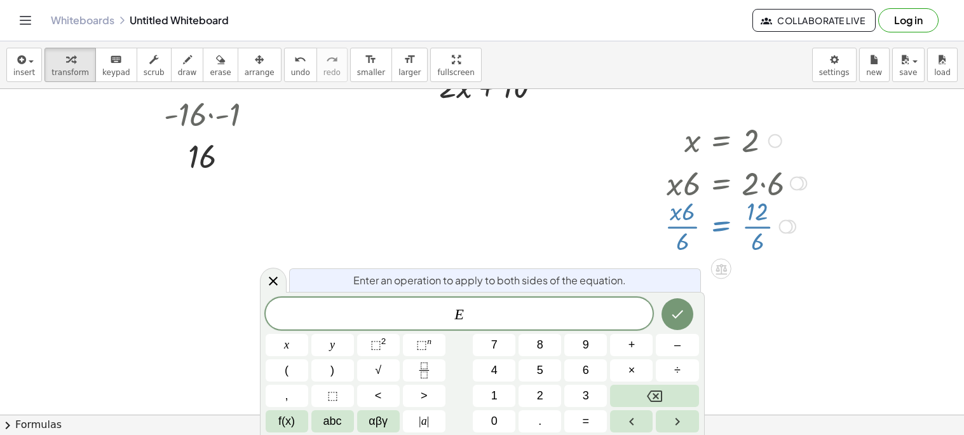
click at [768, 269] on div at bounding box center [482, 180] width 964 height 651
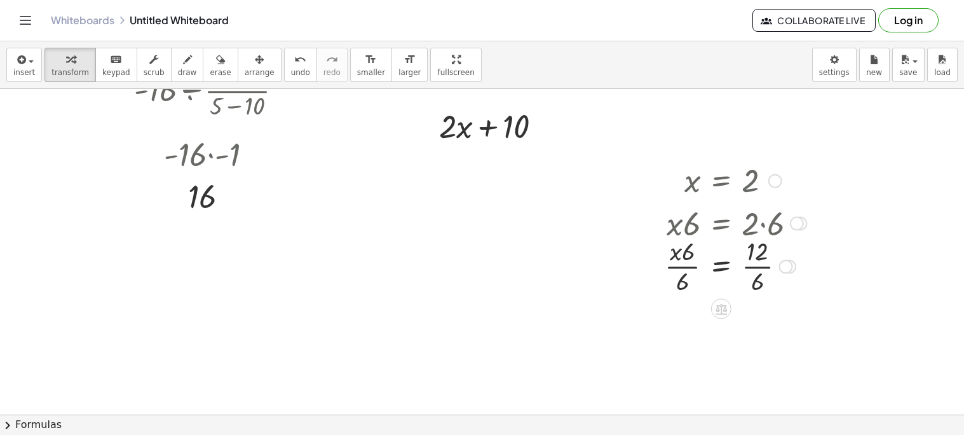
click at [760, 269] on div at bounding box center [736, 266] width 154 height 64
click at [685, 332] on div at bounding box center [736, 329] width 154 height 64
click at [685, 340] on div at bounding box center [736, 329] width 154 height 64
click at [680, 316] on div at bounding box center [736, 329] width 154 height 64
click at [692, 318] on div at bounding box center [736, 329] width 154 height 64
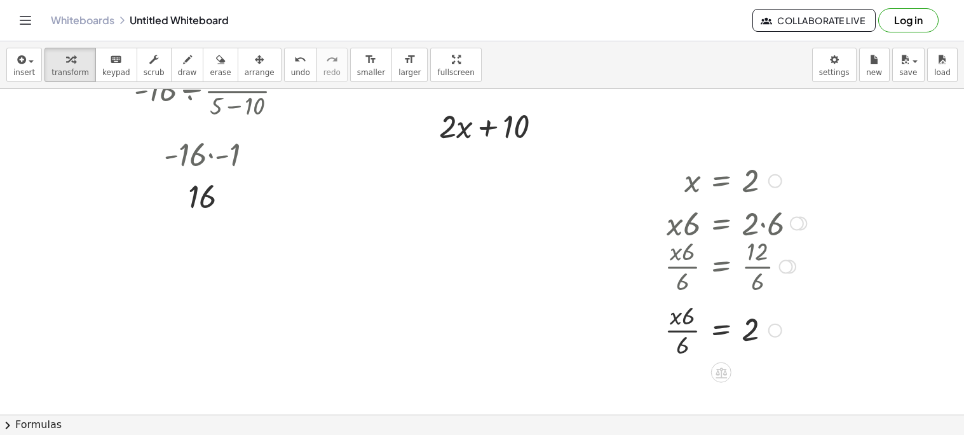
click at [683, 343] on div at bounding box center [736, 329] width 154 height 64
click at [689, 313] on div at bounding box center [736, 329] width 154 height 64
click at [687, 330] on div at bounding box center [736, 329] width 154 height 64
click at [718, 369] on icon at bounding box center [721, 372] width 11 height 11
click at [773, 375] on icon at bounding box center [772, 372] width 11 height 11
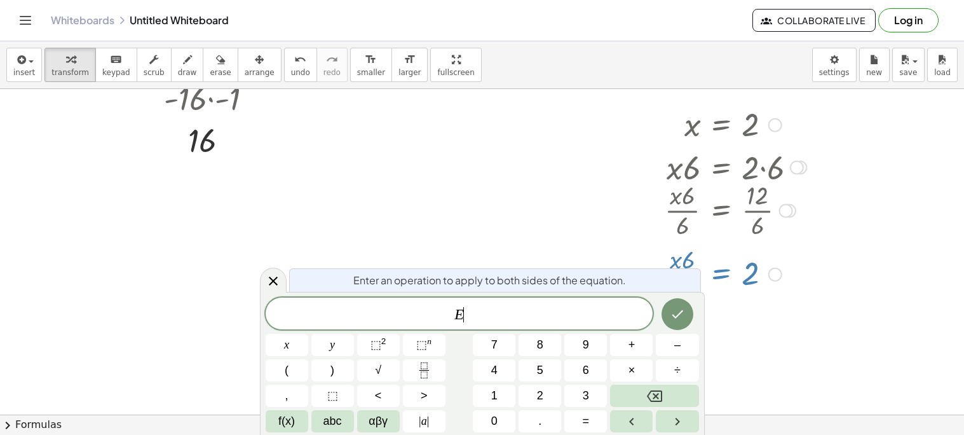
scroll to position [254, 0]
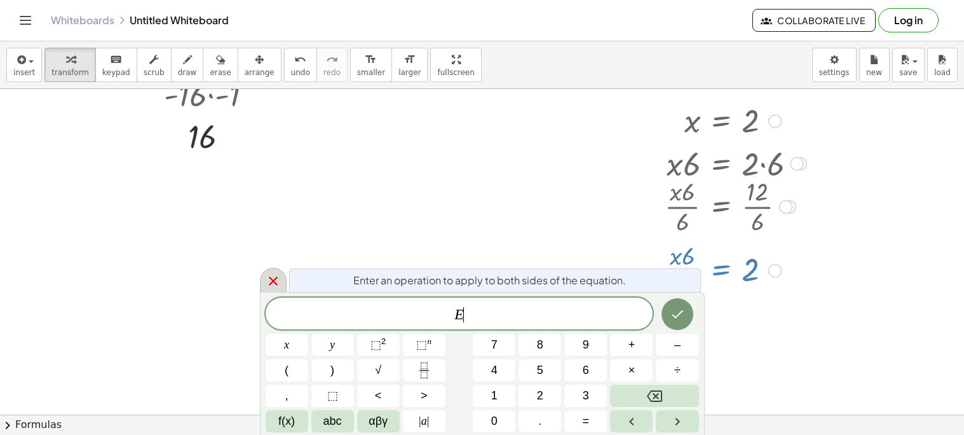
click at [268, 273] on icon at bounding box center [273, 280] width 15 height 15
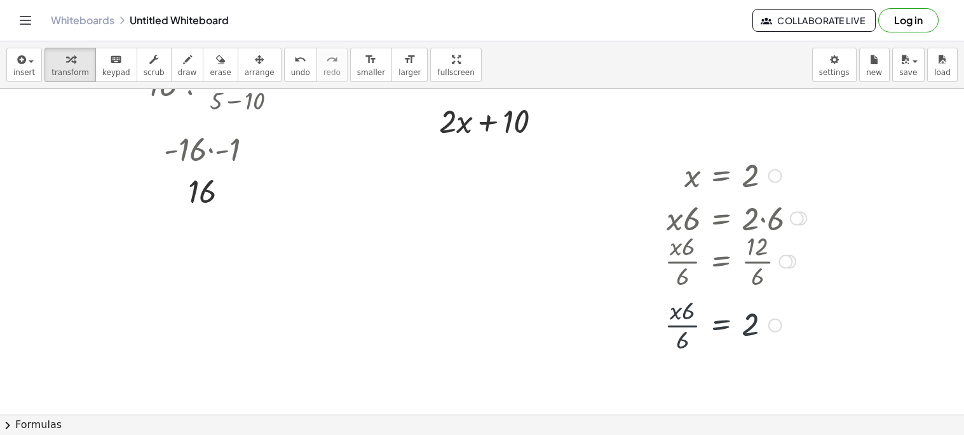
scroll to position [194, 0]
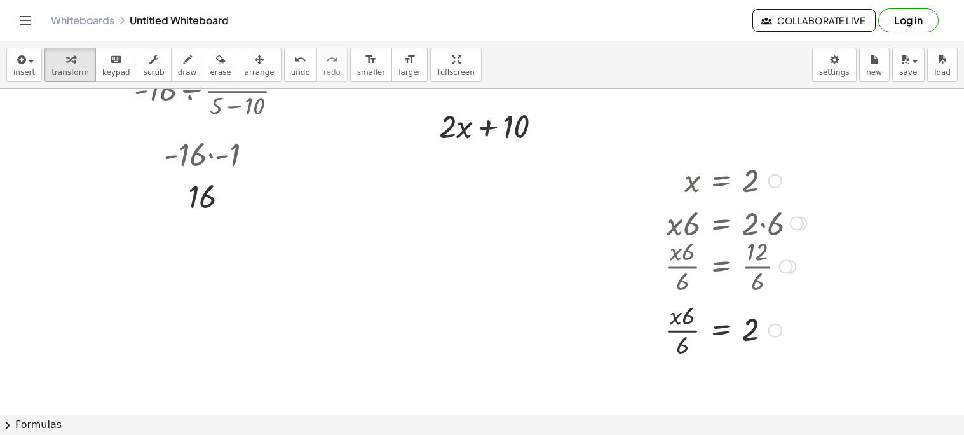
click at [704, 188] on div at bounding box center [736, 180] width 154 height 42
click at [693, 185] on div at bounding box center [736, 180] width 154 height 42
drag, startPoint x: 693, startPoint y: 185, endPoint x: 521, endPoint y: 232, distance: 178.0
click at [521, 232] on div "· - | - 16 | ÷ · ( + 3 2 − 4 ) · ( + 5 − 10 ) · - 16 ÷ · ( + 3 2 − 4 ) · ( + 5 …" at bounding box center [482, 220] width 964 height 651
click at [294, 55] on icon "undo" at bounding box center [300, 59] width 12 height 15
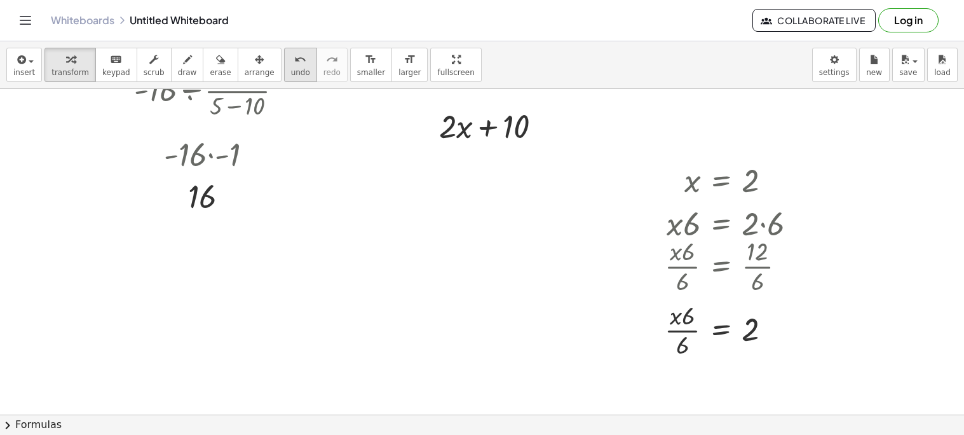
click at [294, 55] on icon "undo" at bounding box center [300, 59] width 12 height 15
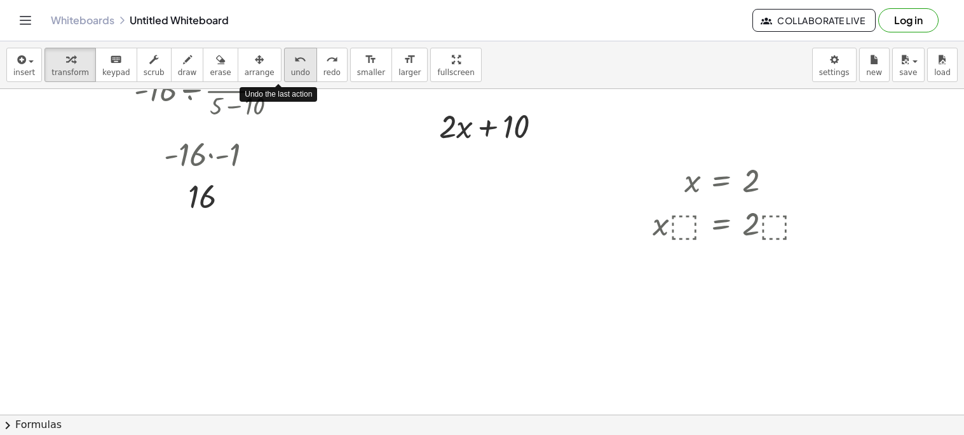
click at [294, 55] on icon "undo" at bounding box center [300, 59] width 12 height 15
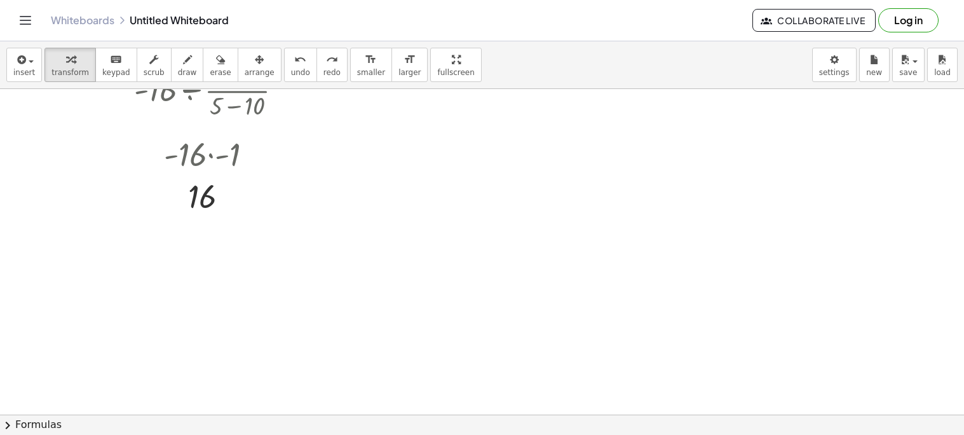
click at [505, 255] on div at bounding box center [482, 220] width 964 height 651
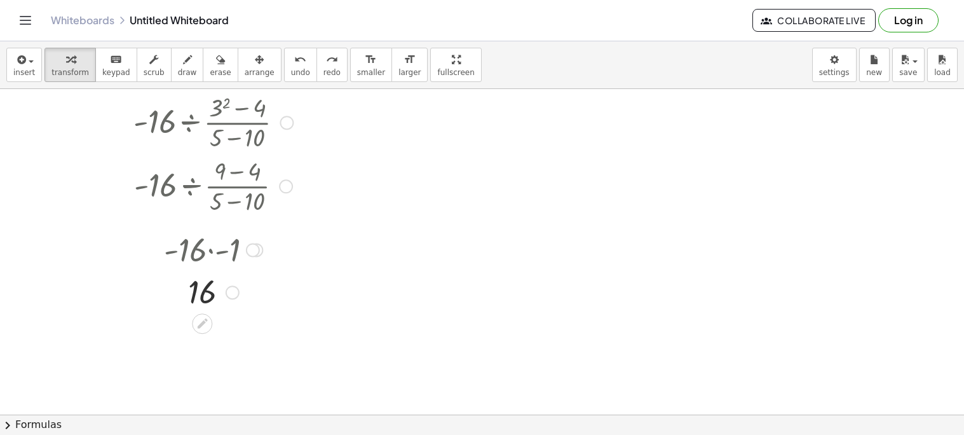
scroll to position [90, 0]
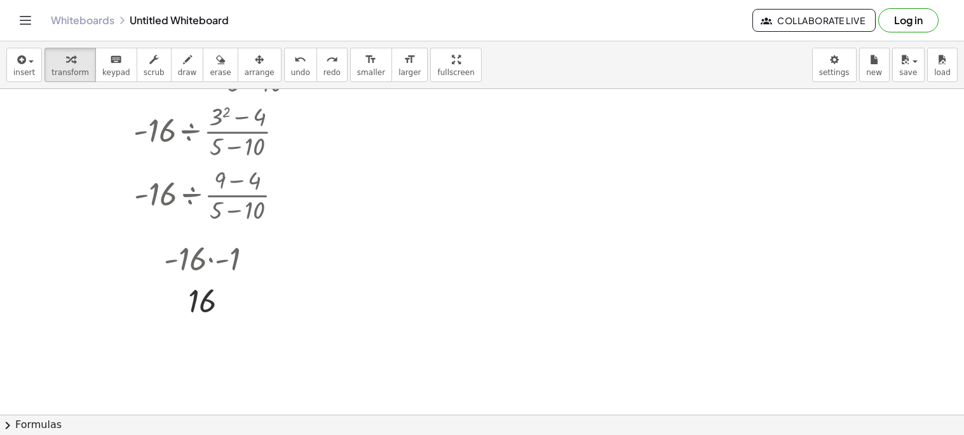
click at [420, 120] on div at bounding box center [482, 324] width 964 height 651
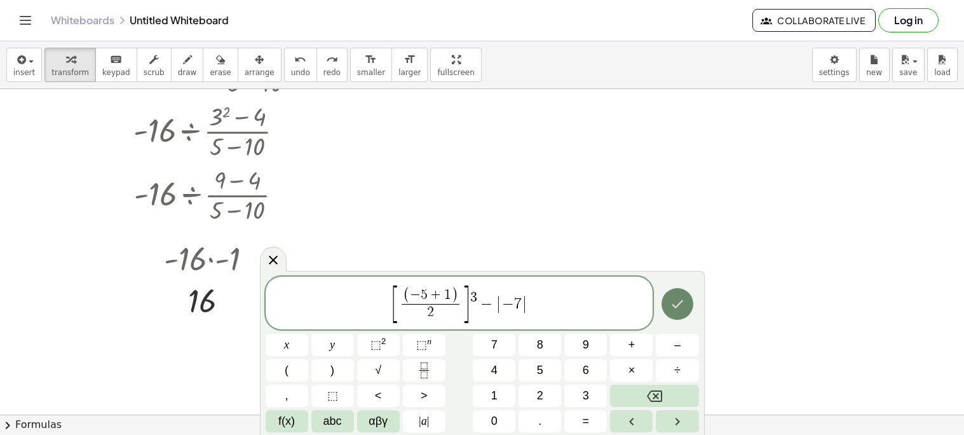
click at [674, 313] on button "Done" at bounding box center [678, 304] width 32 height 32
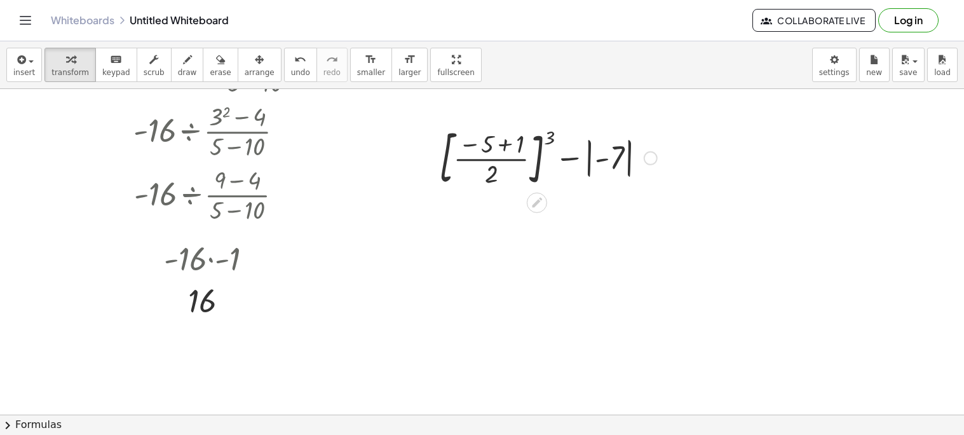
click at [509, 148] on div at bounding box center [548, 157] width 231 height 69
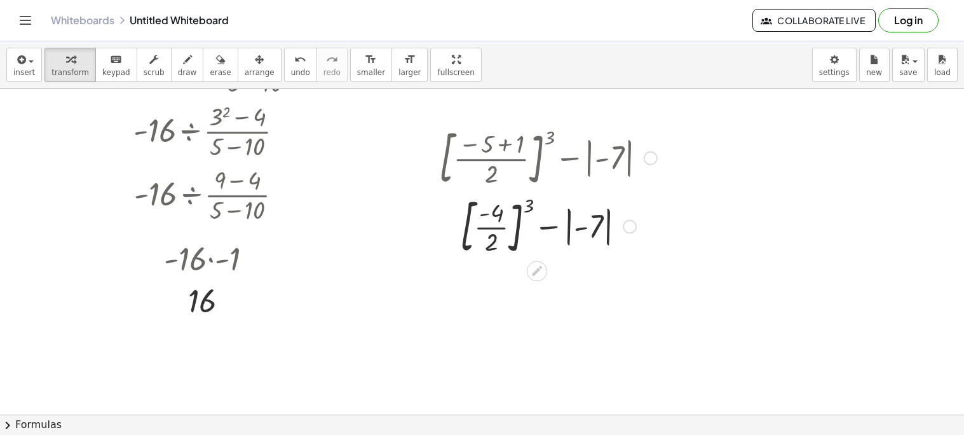
click at [497, 229] on div at bounding box center [548, 225] width 231 height 69
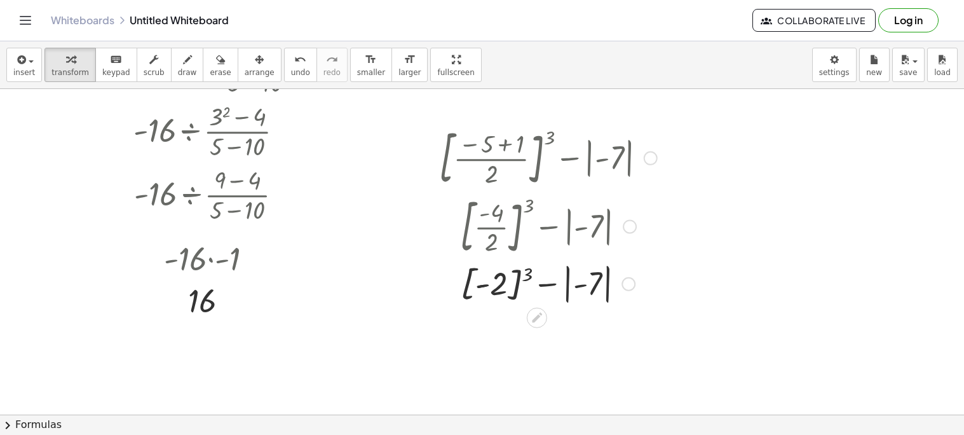
click at [510, 289] on div at bounding box center [548, 282] width 231 height 46
click at [549, 332] on div at bounding box center [548, 329] width 231 height 46
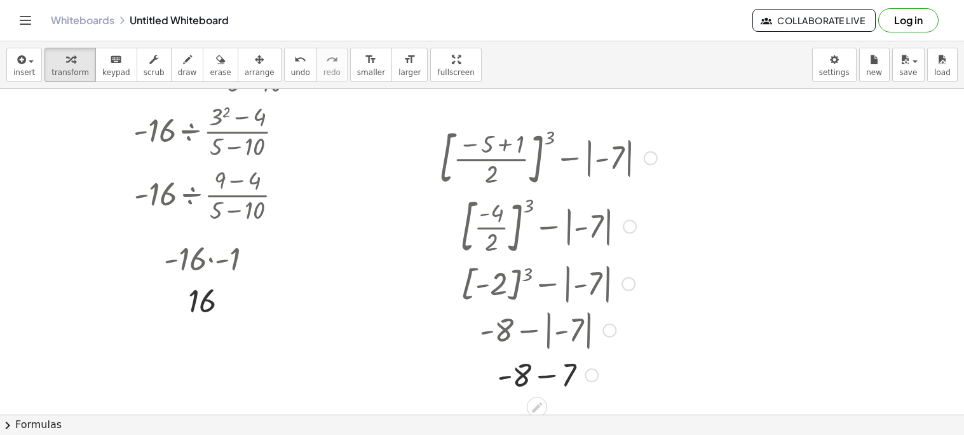
click at [545, 374] on div at bounding box center [548, 373] width 231 height 43
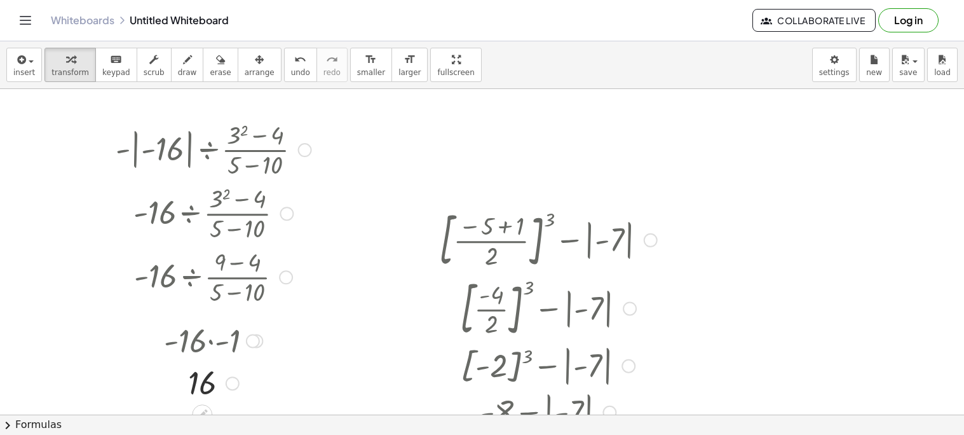
scroll to position [0, 0]
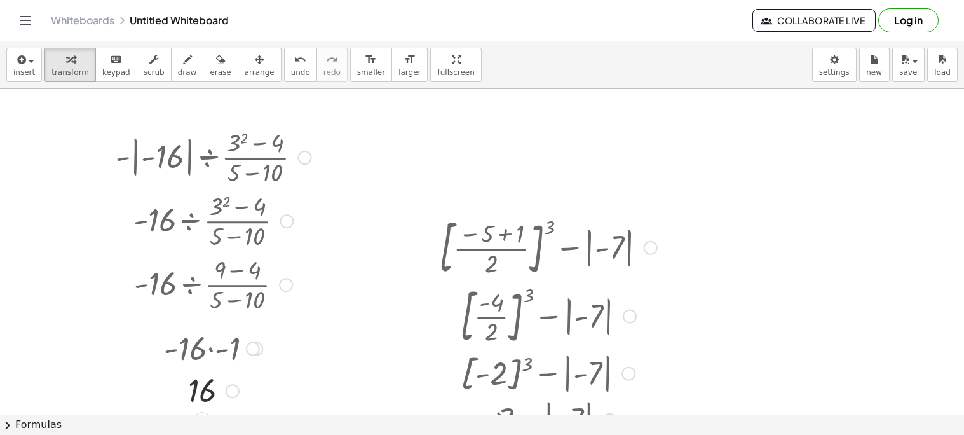
click at [11, 421] on span "chevron_right" at bounding box center [7, 425] width 15 height 15
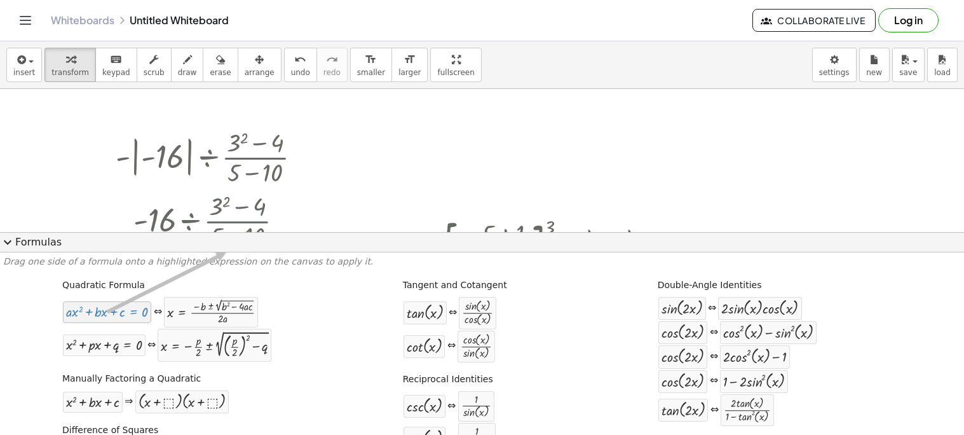
drag, startPoint x: 97, startPoint y: 317, endPoint x: 253, endPoint y: 146, distance: 231.3
click at [5, 242] on span "expand_more" at bounding box center [7, 242] width 15 height 15
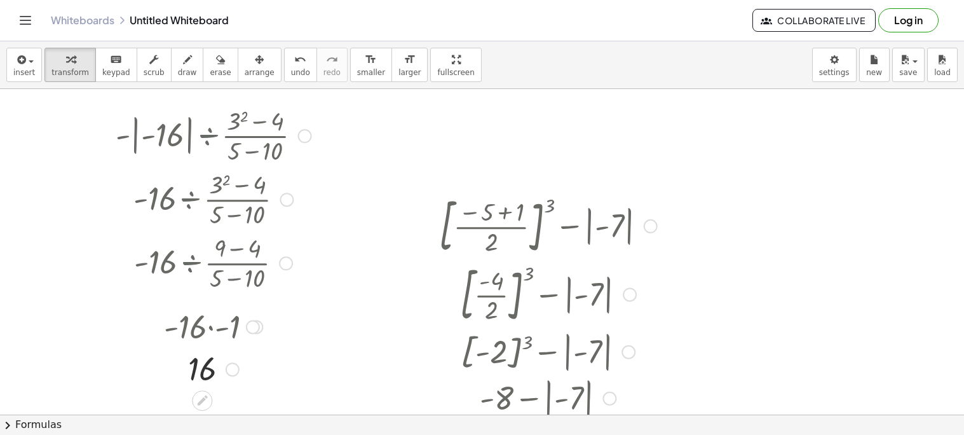
scroll to position [43, 0]
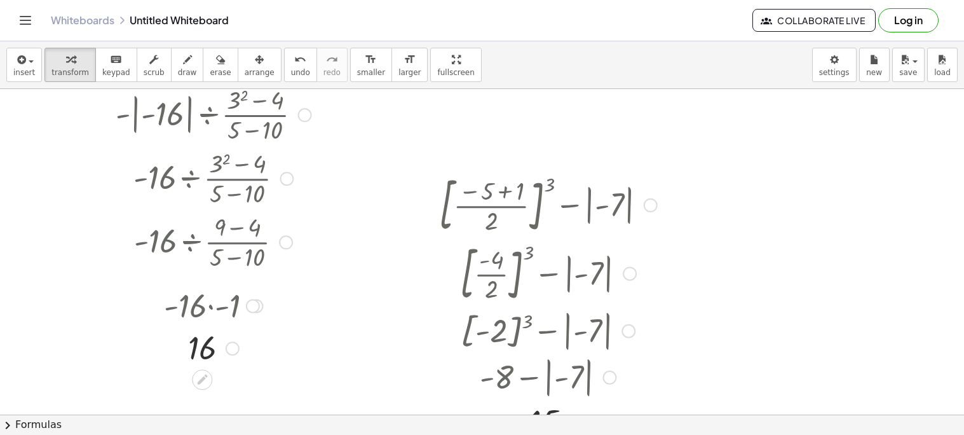
click at [786, 188] on div at bounding box center [482, 371] width 964 height 651
click at [859, 206] on div at bounding box center [860, 212] width 125 height 43
click at [855, 214] on div at bounding box center [860, 212] width 125 height 43
drag, startPoint x: 831, startPoint y: 215, endPoint x: 837, endPoint y: 218, distance: 6.5
click at [838, 219] on div at bounding box center [860, 212] width 125 height 43
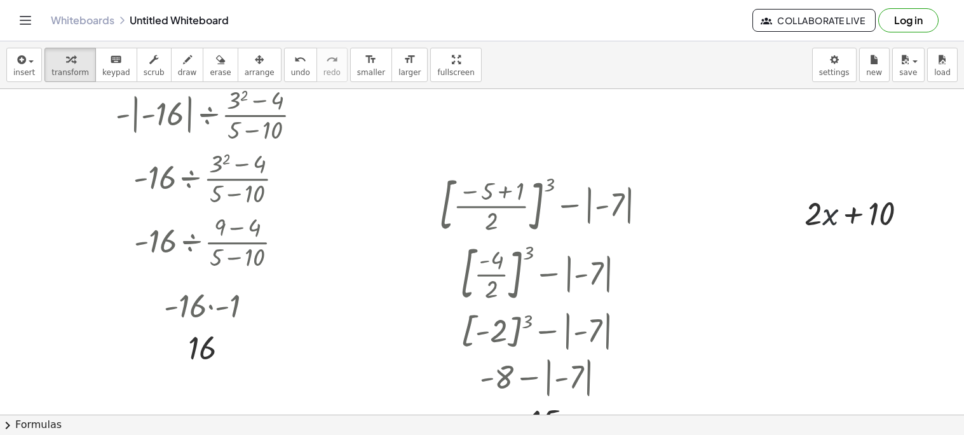
click at [816, 274] on div at bounding box center [482, 371] width 964 height 651
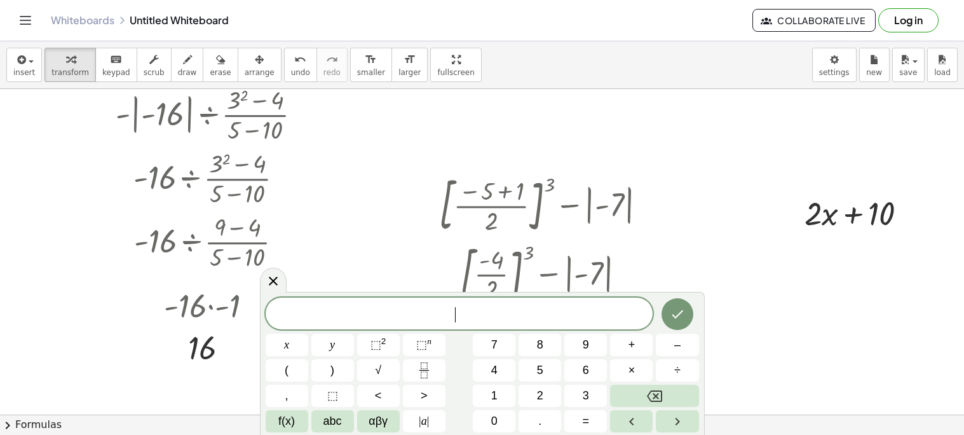
click at [816, 274] on div at bounding box center [482, 371] width 964 height 651
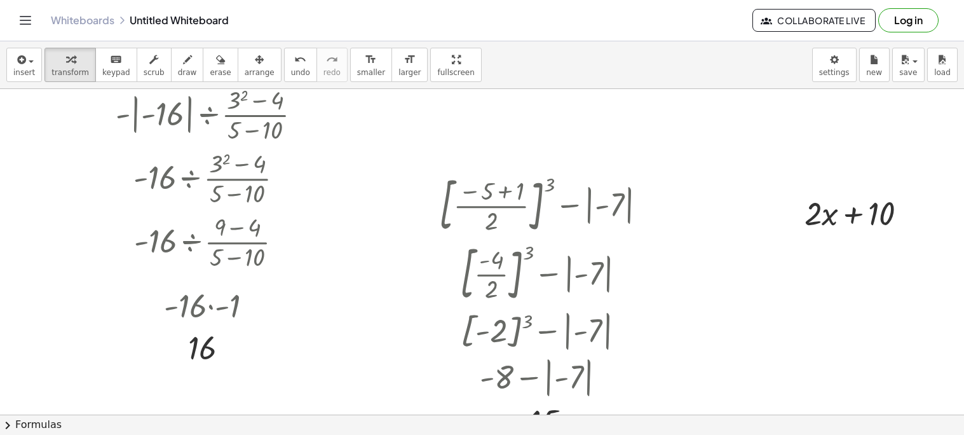
click at [816, 274] on div at bounding box center [482, 371] width 964 height 651
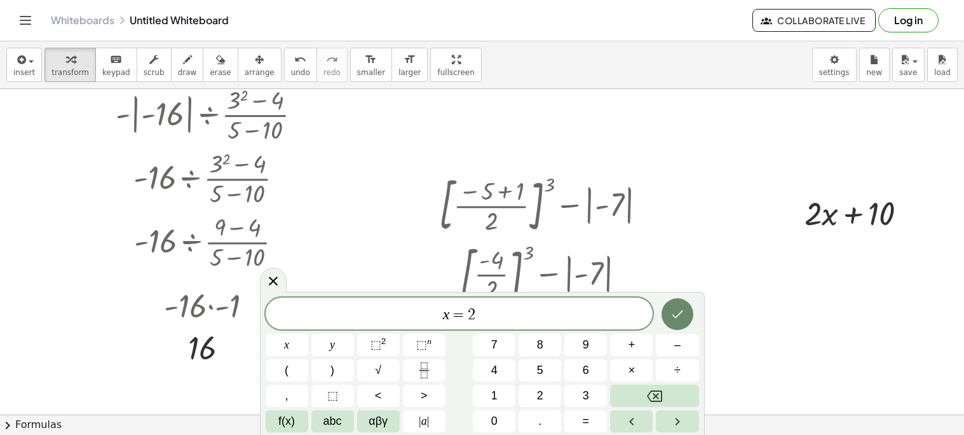
click at [683, 308] on icon "Done" at bounding box center [677, 313] width 15 height 15
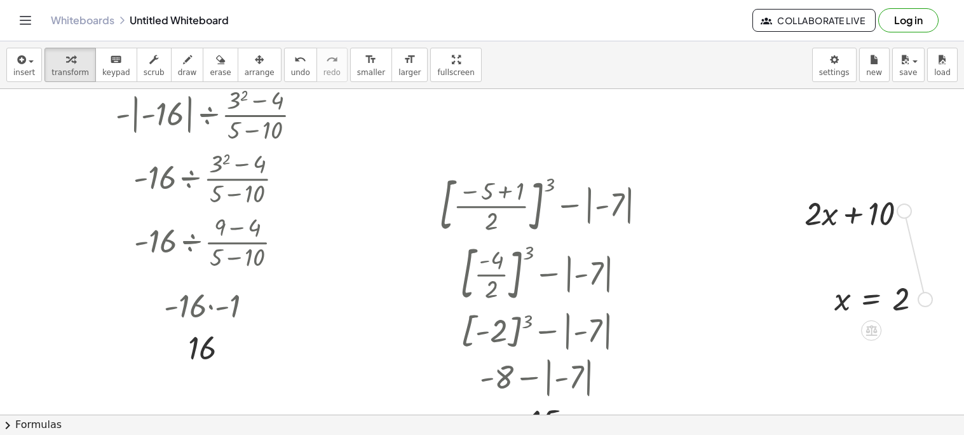
drag, startPoint x: 920, startPoint y: 300, endPoint x: 898, endPoint y: 212, distance: 90.7
click at [898, 212] on div "· - | - 16 | ÷ · ( + 3 2 − 4 ) · ( + 5 − 10 ) · - 16 ÷ · ( + 3 2 − 4 ) · ( + 5 …" at bounding box center [482, 371] width 964 height 651
click at [891, 215] on div at bounding box center [860, 212] width 125 height 43
drag, startPoint x: 927, startPoint y: 295, endPoint x: 904, endPoint y: 207, distance: 91.4
click at [904, 207] on div "· - | - 16 | ÷ · ( + 3 2 − 4 ) · ( + 5 − 10 ) · - 16 ÷ · ( + 3 2 − 4 ) · ( + 5 …" at bounding box center [482, 371] width 964 height 651
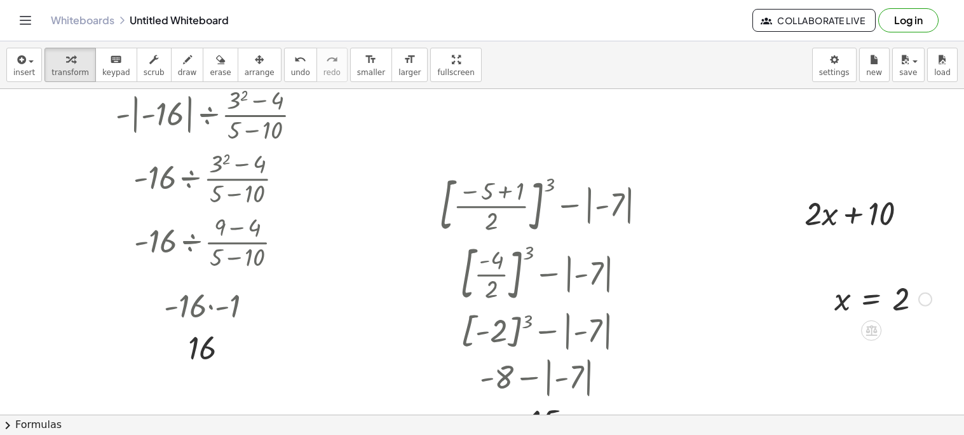
click at [875, 209] on div at bounding box center [860, 212] width 125 height 43
click at [855, 217] on div at bounding box center [860, 212] width 125 height 43
drag, startPoint x: 912, startPoint y: 211, endPoint x: 882, endPoint y: 299, distance: 92.9
click at [882, 299] on div "· - | - 16 | ÷ · ( + 3 2 − 4 ) · ( + 5 − 10 ) · - 16 ÷ · ( + 3 2 − 4 ) · ( + 5 …" at bounding box center [482, 371] width 964 height 651
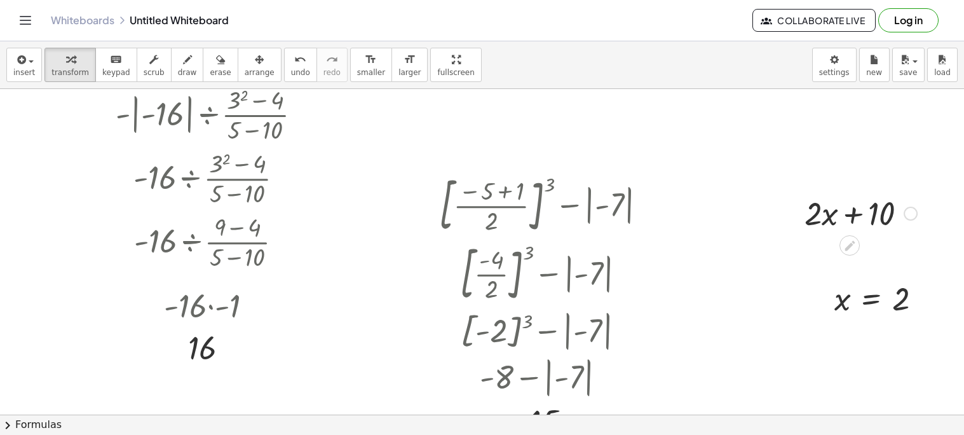
click at [882, 299] on div at bounding box center [883, 298] width 110 height 42
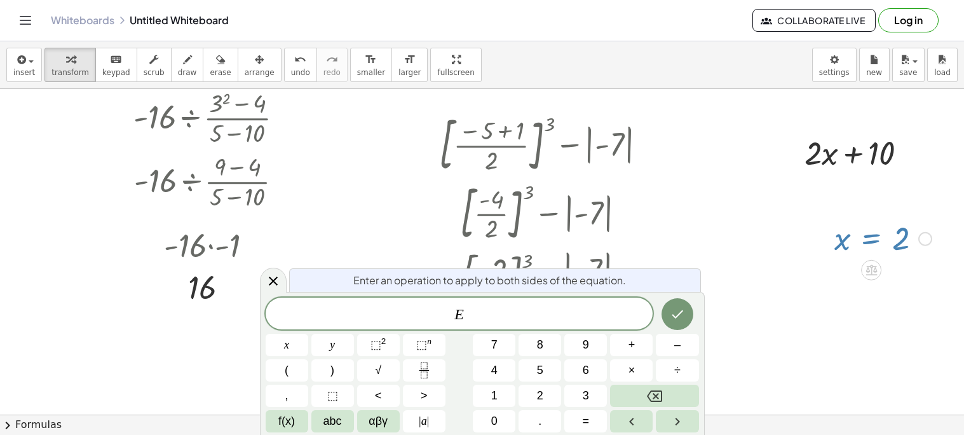
scroll to position [104, 0]
drag, startPoint x: 923, startPoint y: 241, endPoint x: 881, endPoint y: 129, distance: 119.5
click at [881, 129] on div "· - | - 16 | ÷ · ( + 3 2 − 4 ) · ( + 5 − 10 ) · - 16 ÷ · ( + 3 2 − 4 ) · ( + 5 …" at bounding box center [482, 310] width 964 height 651
drag, startPoint x: 921, startPoint y: 240, endPoint x: 861, endPoint y: 120, distance: 134.7
click at [861, 120] on div "· - | - 16 | ÷ · ( + 3 2 − 4 ) · ( + 5 − 10 ) · - 16 ÷ · ( + 3 2 − 4 ) · ( + 5 …" at bounding box center [482, 310] width 964 height 651
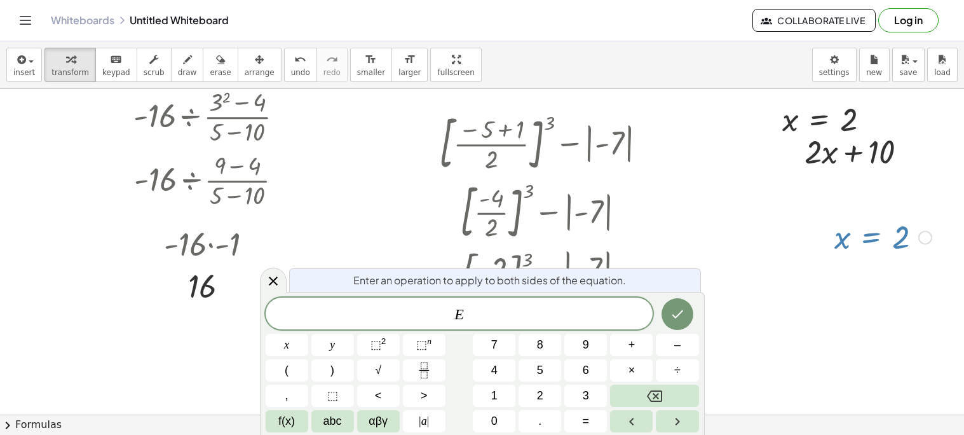
click at [849, 119] on div at bounding box center [831, 119] width 110 height 42
drag, startPoint x: 870, startPoint y: 122, endPoint x: 890, endPoint y: 159, distance: 41.8
click at [890, 159] on div "· - | - 16 | ÷ · ( + 3 2 − 4 ) · ( + 5 − 10 ) · - 16 ÷ · ( + 3 2 − 4 ) · ( + 5 …" at bounding box center [482, 310] width 964 height 651
click at [890, 159] on div at bounding box center [860, 150] width 125 height 43
drag, startPoint x: 908, startPoint y: 155, endPoint x: 857, endPoint y: 120, distance: 61.7
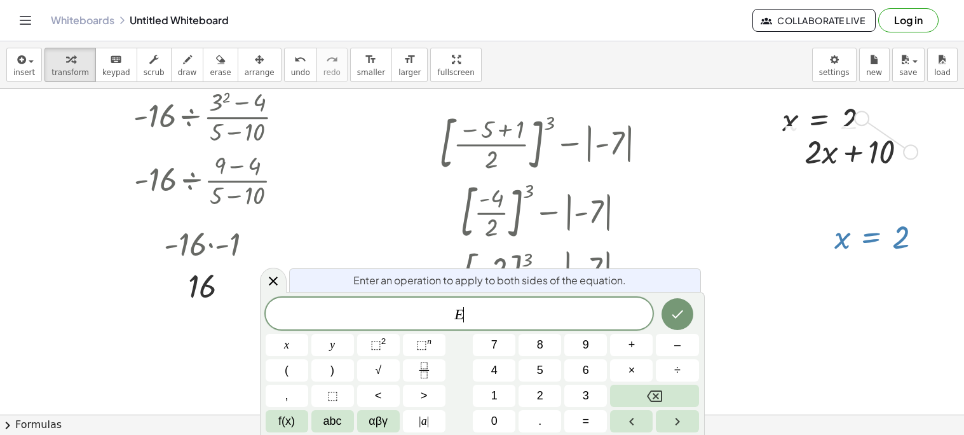
click at [857, 120] on div "· - | - 16 | ÷ · ( + 3 2 − 4 ) · ( + 5 − 10 ) · - 16 ÷ · ( + 3 2 − 4 ) · ( + 5 …" at bounding box center [482, 310] width 964 height 651
click at [294, 58] on icon "undo" at bounding box center [300, 59] width 12 height 15
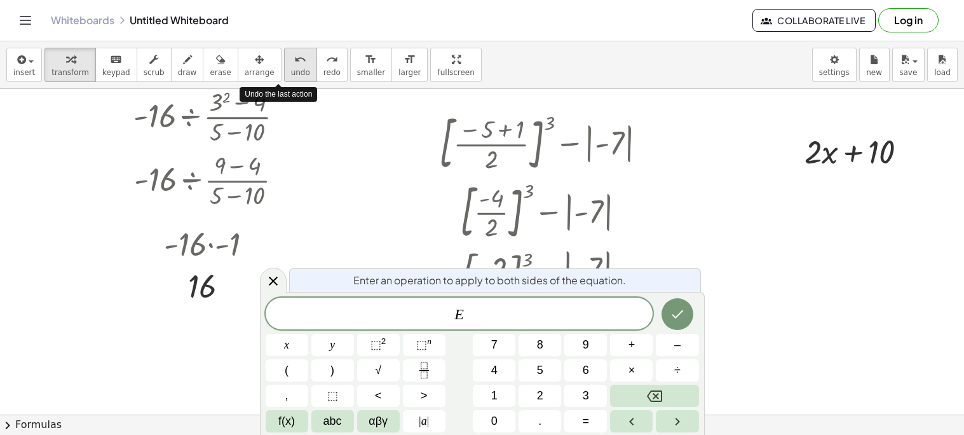
click at [294, 58] on icon "undo" at bounding box center [300, 59] width 12 height 15
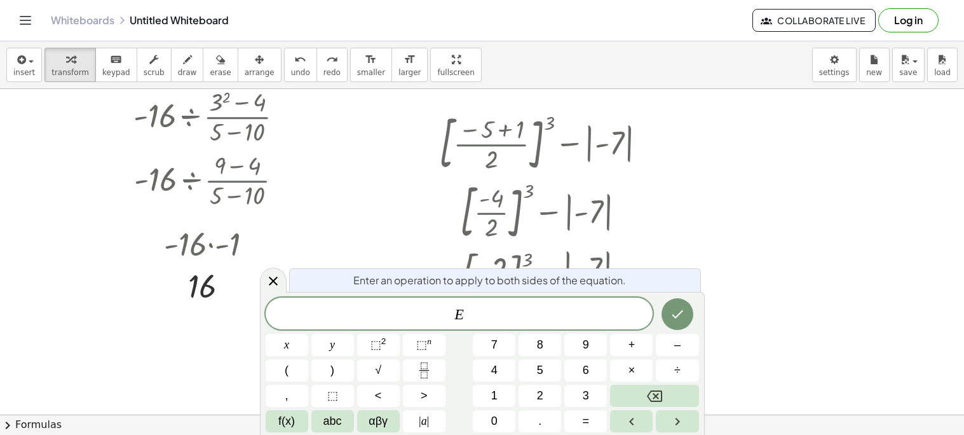
click at [386, 177] on div at bounding box center [482, 310] width 964 height 651
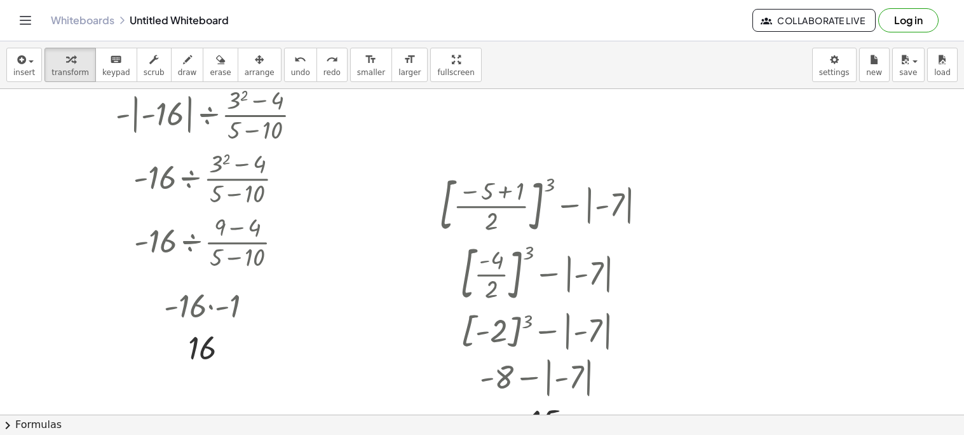
scroll to position [42, 0]
click at [777, 226] on div at bounding box center [482, 372] width 964 height 651
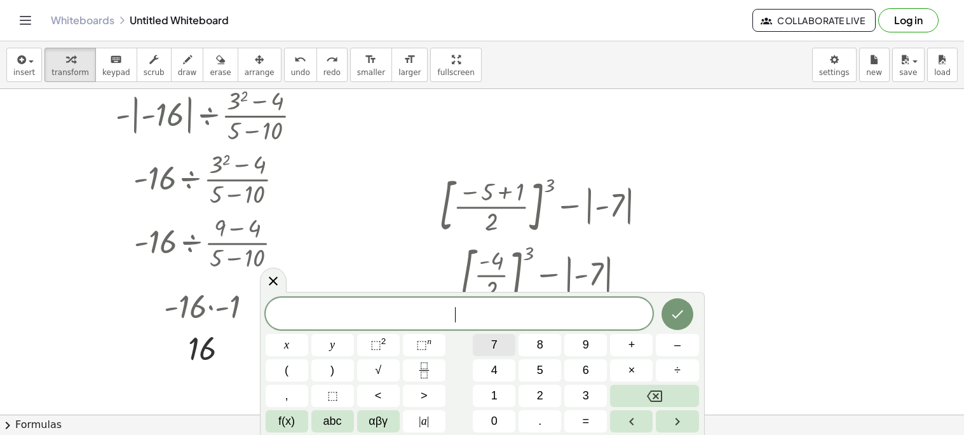
click at [488, 353] on button "7" at bounding box center [494, 345] width 43 height 22
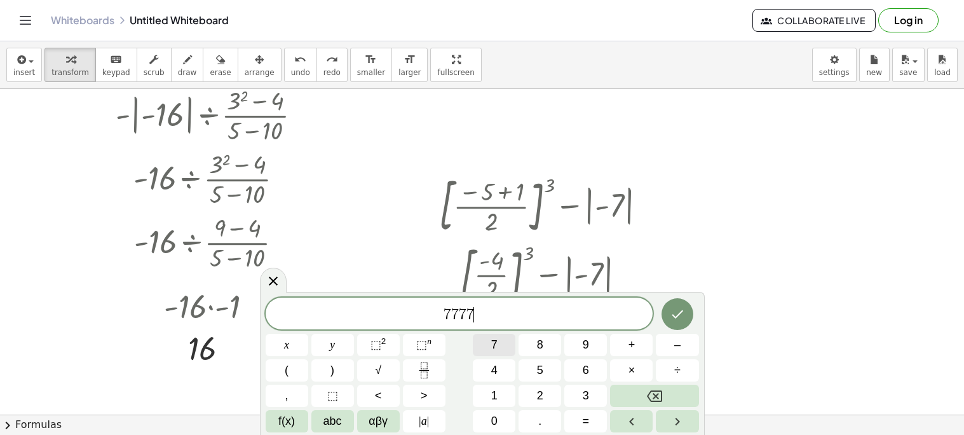
click at [488, 353] on button "7" at bounding box center [494, 345] width 43 height 22
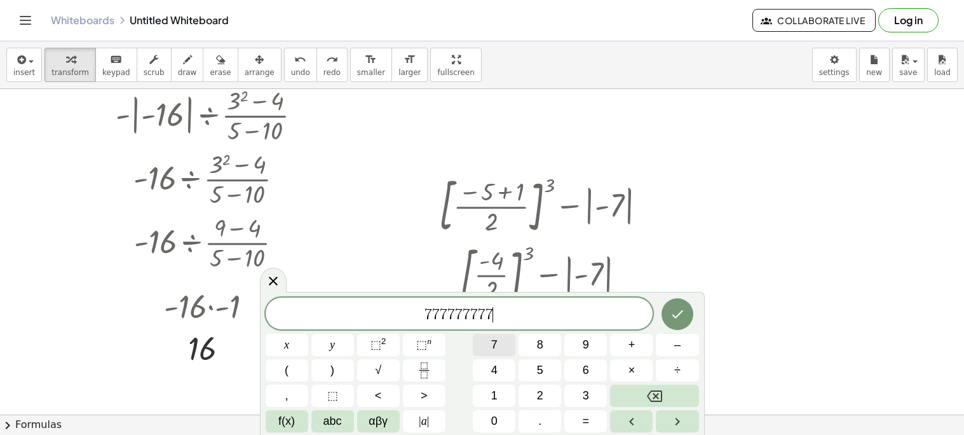
click at [488, 353] on button "7" at bounding box center [494, 345] width 43 height 22
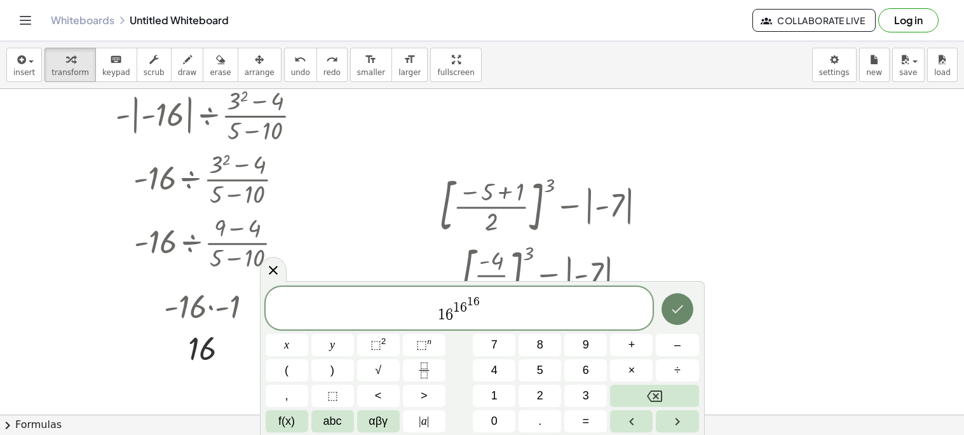
click at [669, 317] on button "Done" at bounding box center [678, 309] width 32 height 32
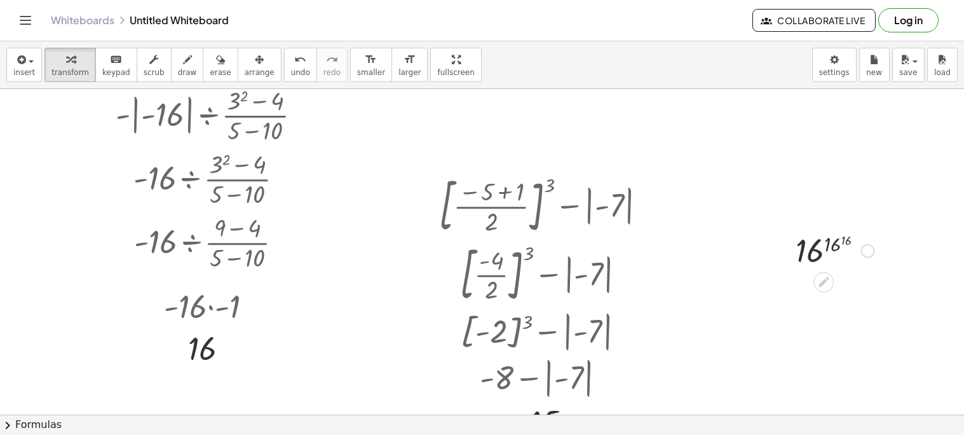
click at [833, 243] on div at bounding box center [834, 250] width 91 height 42
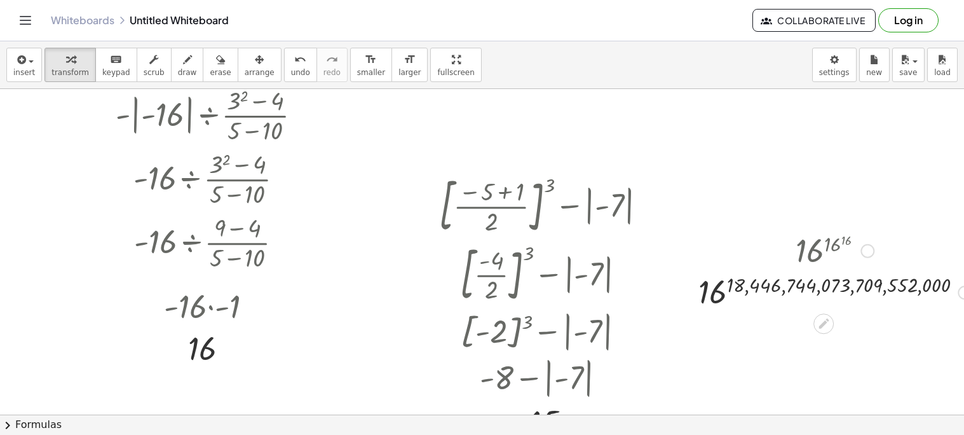
click at [713, 295] on div at bounding box center [834, 292] width 285 height 42
click at [828, 325] on icon at bounding box center [823, 323] width 13 height 13
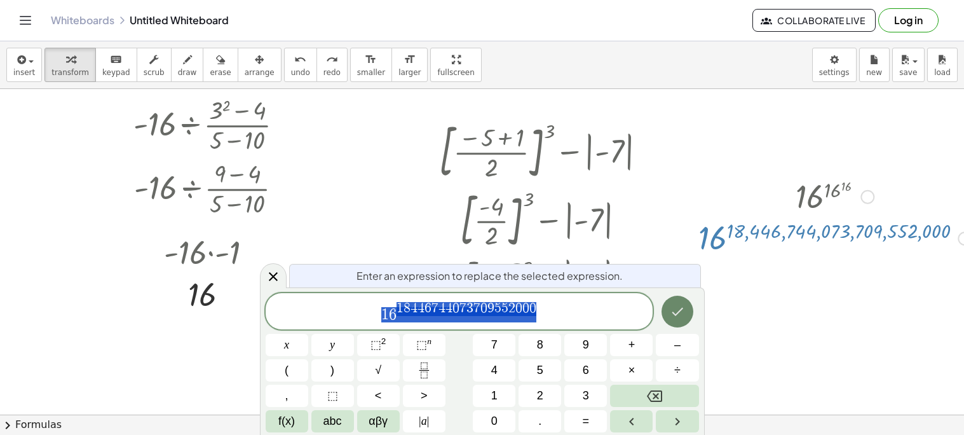
scroll to position [97, 0]
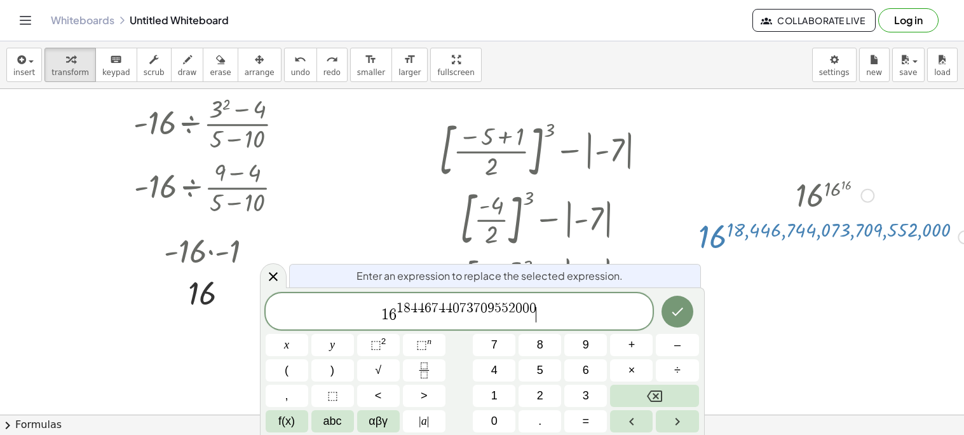
click at [547, 309] on span "1 6 1 8 4 4 6 7 4 4 0 7 3 7 0 9 5 5 2 0 0 0 ​" at bounding box center [460, 312] width 388 height 23
click at [301, 343] on button "x" at bounding box center [287, 345] width 43 height 22
click at [668, 317] on button "Done" at bounding box center [678, 312] width 32 height 32
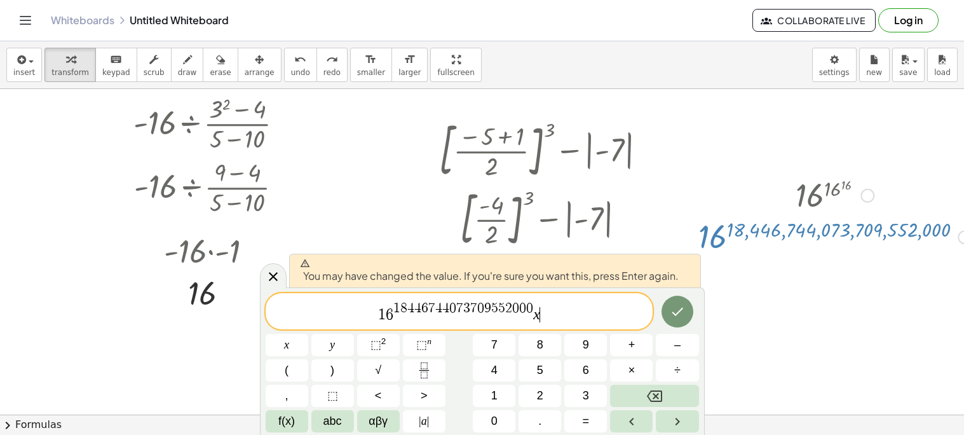
click at [558, 324] on div "1 6 1 8 4 4 6 7 4 4 0 7 3 7 0 9 5 5 2 0 0 0 x ​" at bounding box center [460, 311] width 388 height 36
click at [674, 313] on icon "Done" at bounding box center [677, 311] width 15 height 15
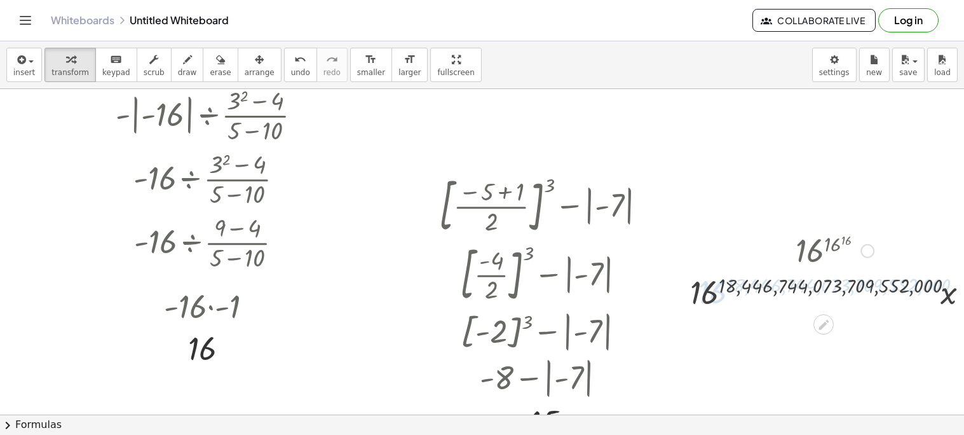
scroll to position [42, 0]
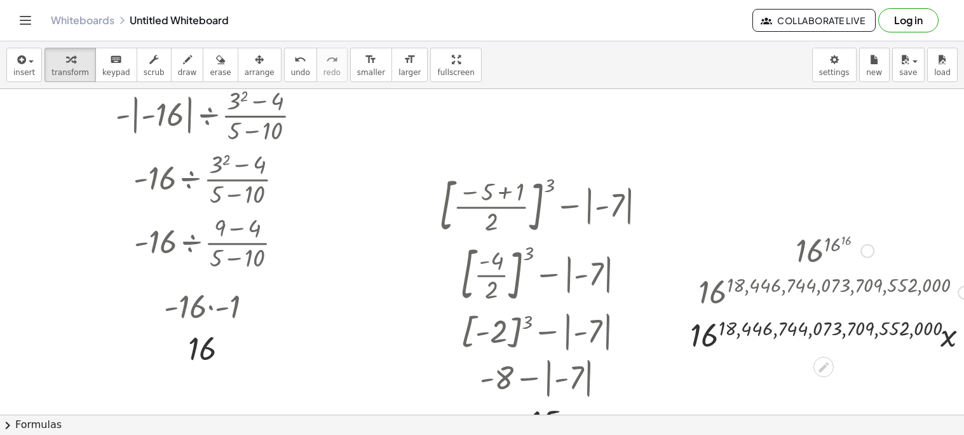
click at [823, 333] on div at bounding box center [835, 333] width 302 height 43
click at [837, 384] on div at bounding box center [835, 376] width 302 height 43
click at [823, 378] on div at bounding box center [835, 376] width 302 height 43
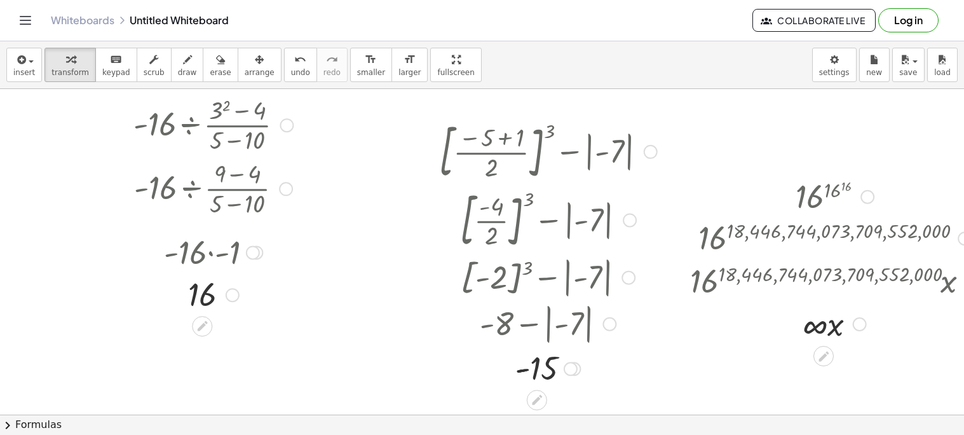
scroll to position [163, 0]
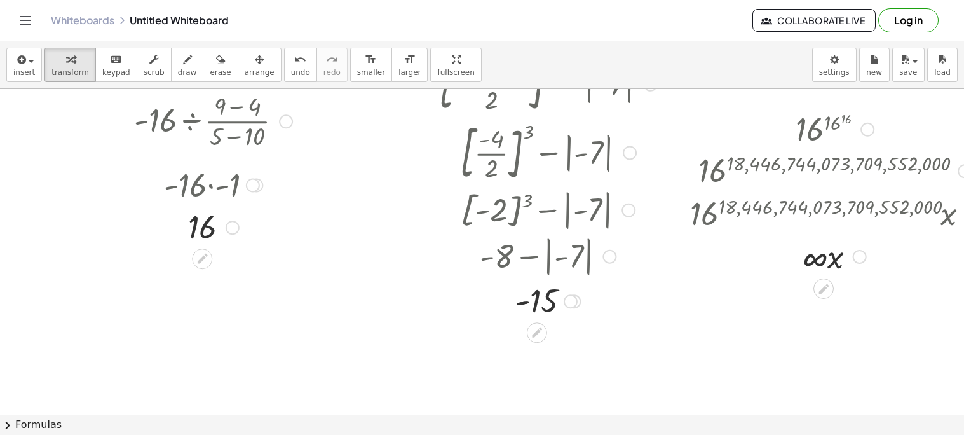
click at [831, 259] on div at bounding box center [835, 255] width 302 height 43
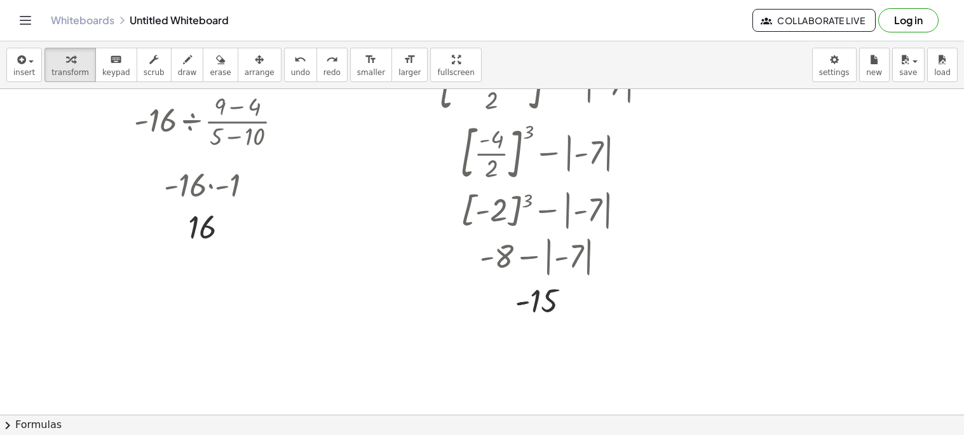
click at [714, 144] on div at bounding box center [496, 251] width 992 height 651
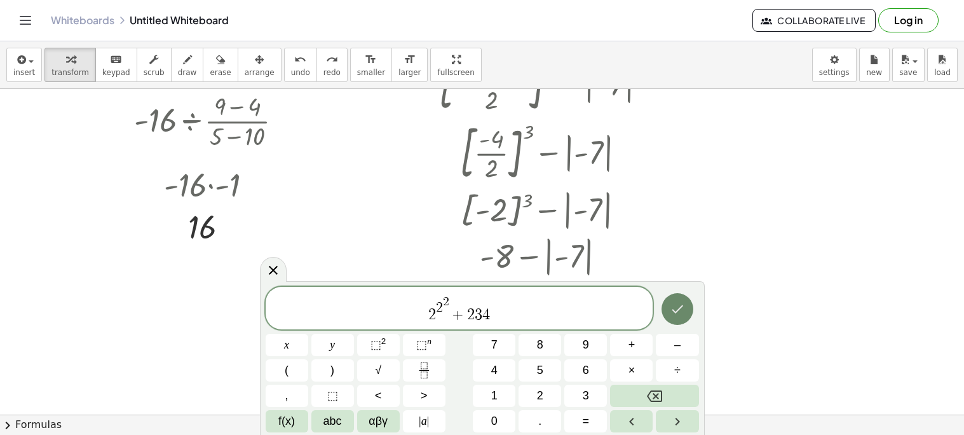
click at [673, 310] on icon "Done" at bounding box center [677, 308] width 11 height 8
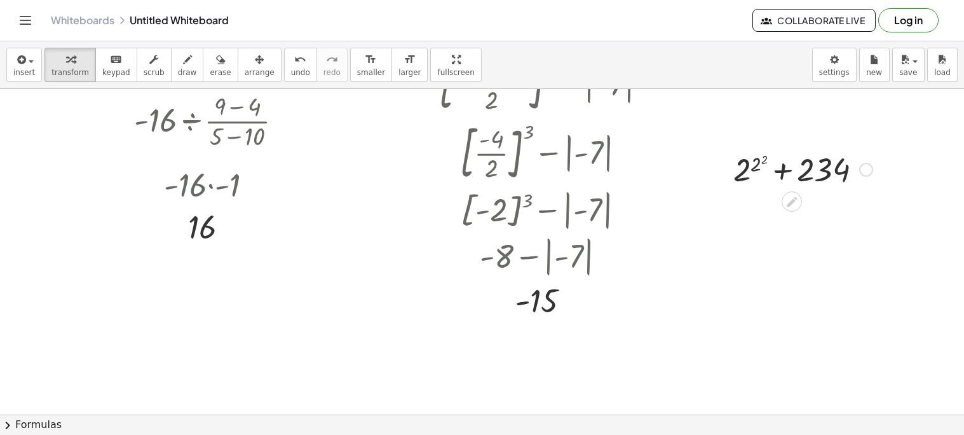
click at [785, 170] on div at bounding box center [803, 168] width 152 height 43
click at [762, 160] on div at bounding box center [803, 168] width 152 height 43
click at [747, 203] on div at bounding box center [803, 211] width 152 height 43
click at [783, 217] on div at bounding box center [803, 211] width 152 height 43
